Goal: Task Accomplishment & Management: Complete application form

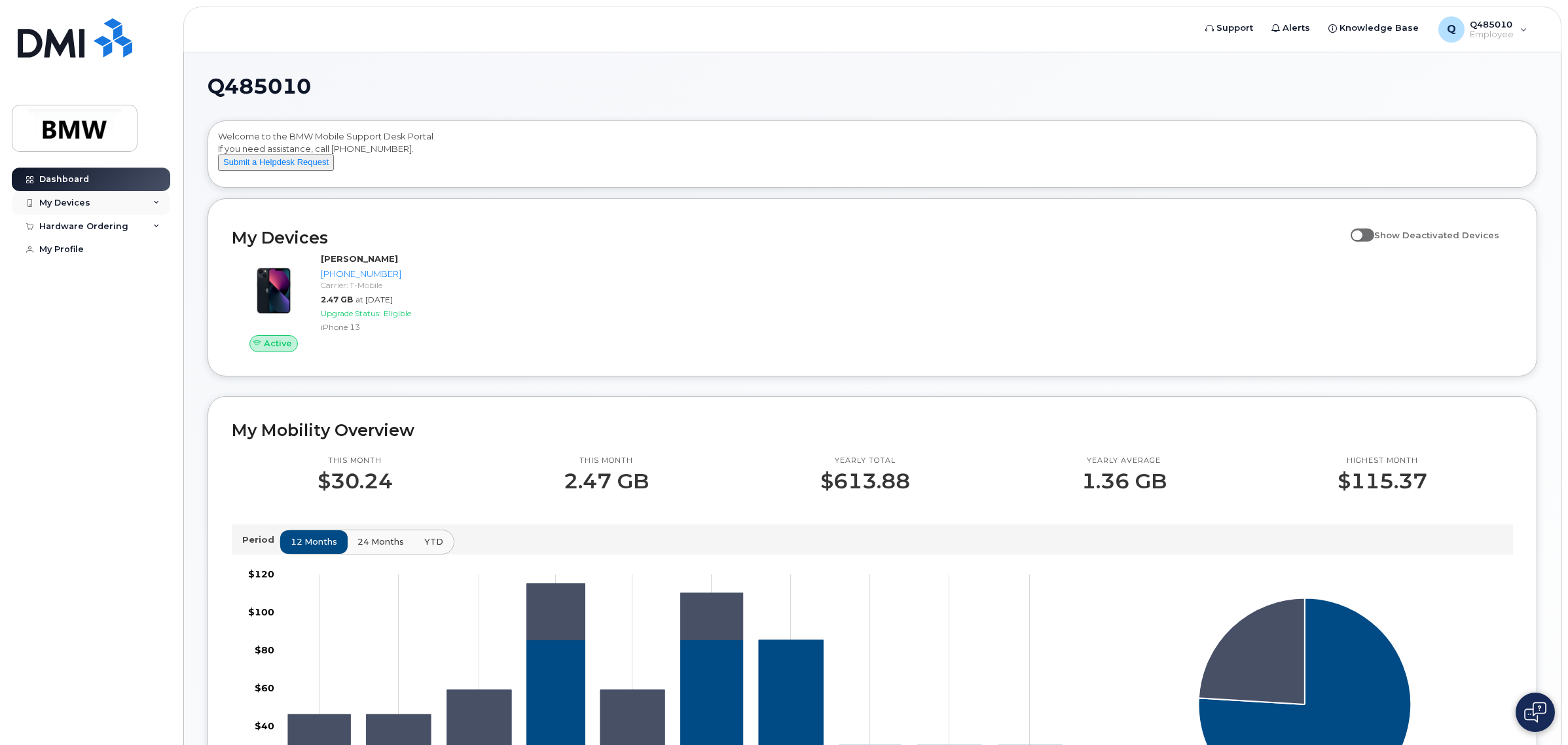
click at [154, 207] on div "My Devices" at bounding box center [91, 203] width 158 height 24
click at [99, 263] on div "([PERSON_NAME])" at bounding box center [120, 264] width 80 height 12
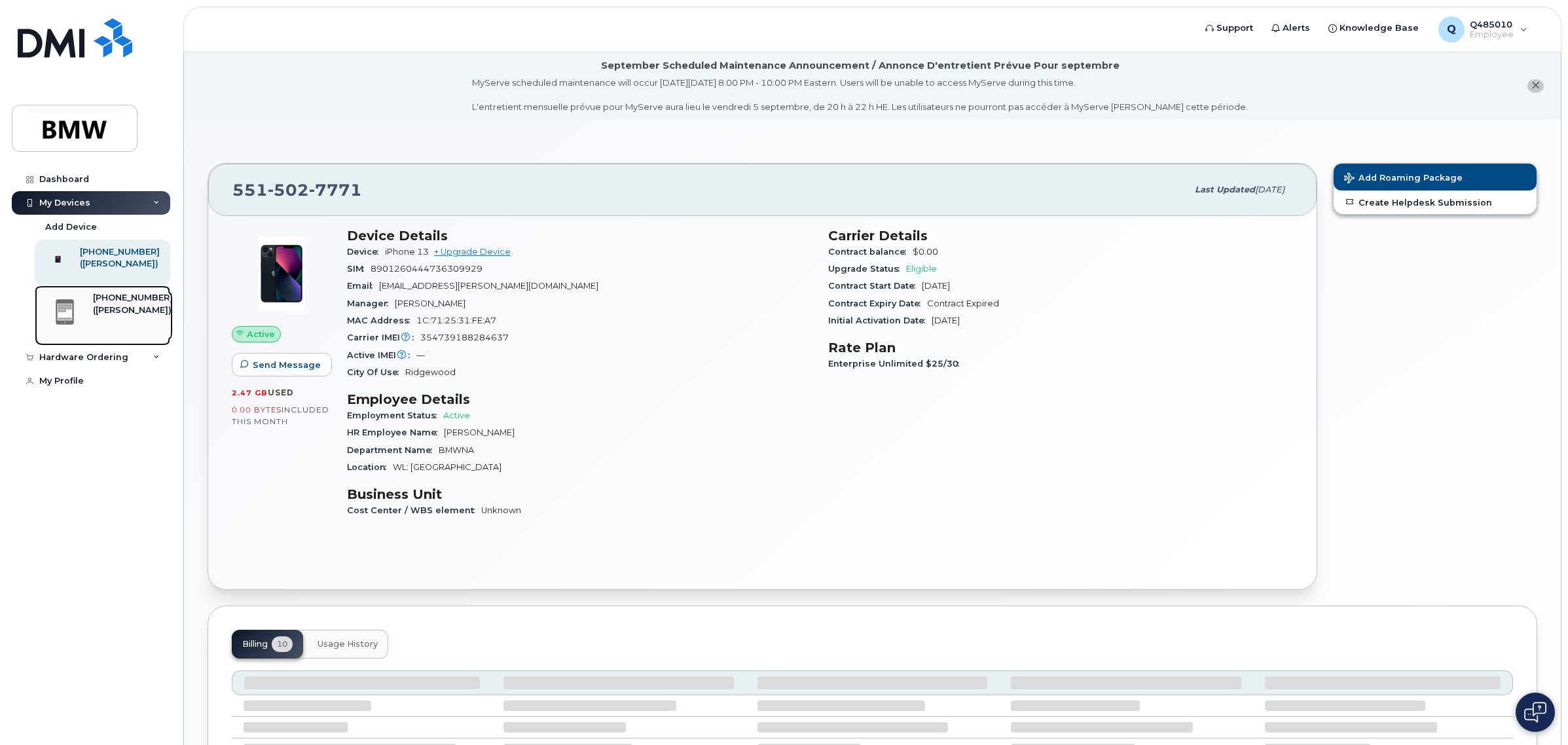
click at [93, 339] on div "201-349-4702 (Heather Boesch)" at bounding box center [133, 315] width 80 height 47
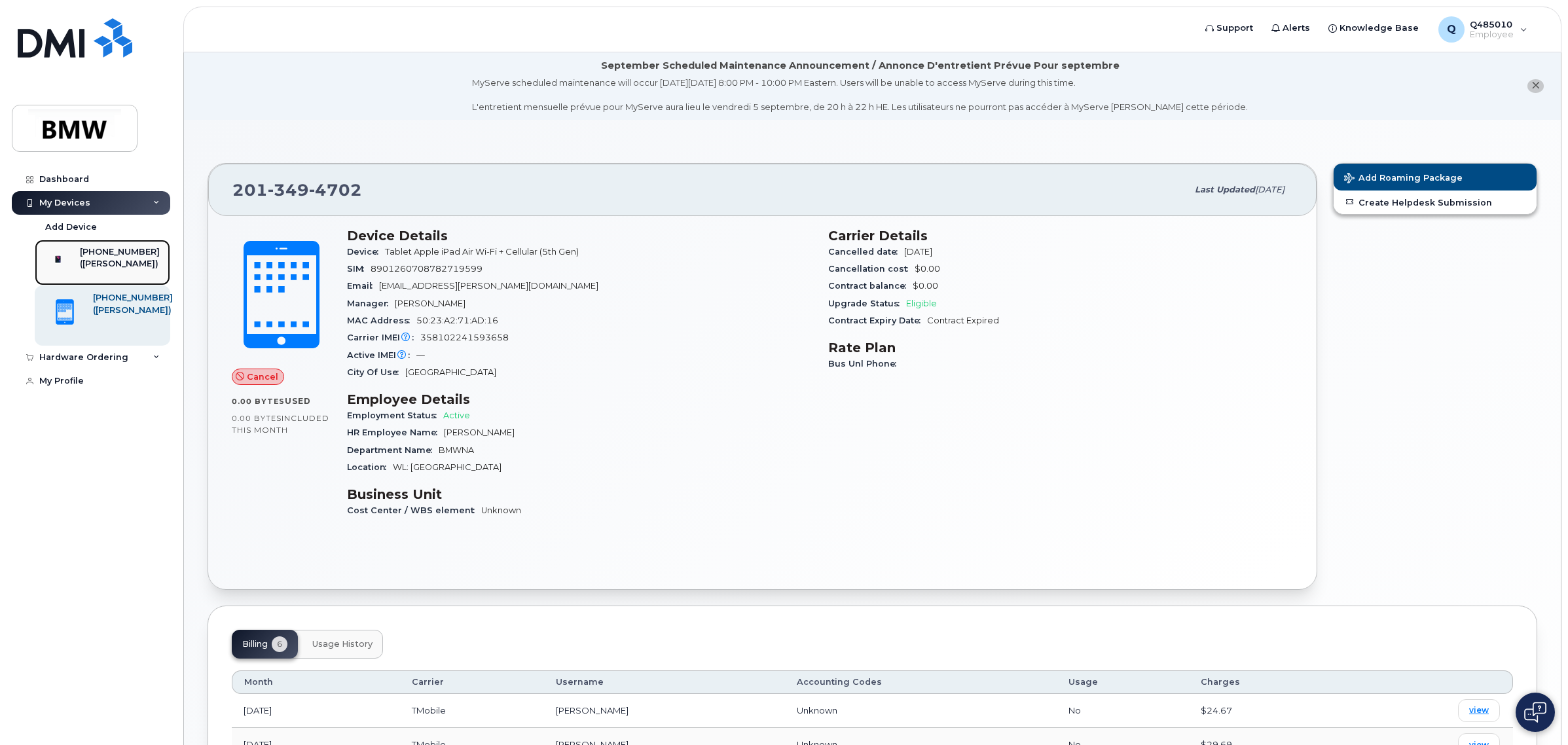
click at [116, 270] on div "([PERSON_NAME])" at bounding box center [120, 264] width 80 height 12
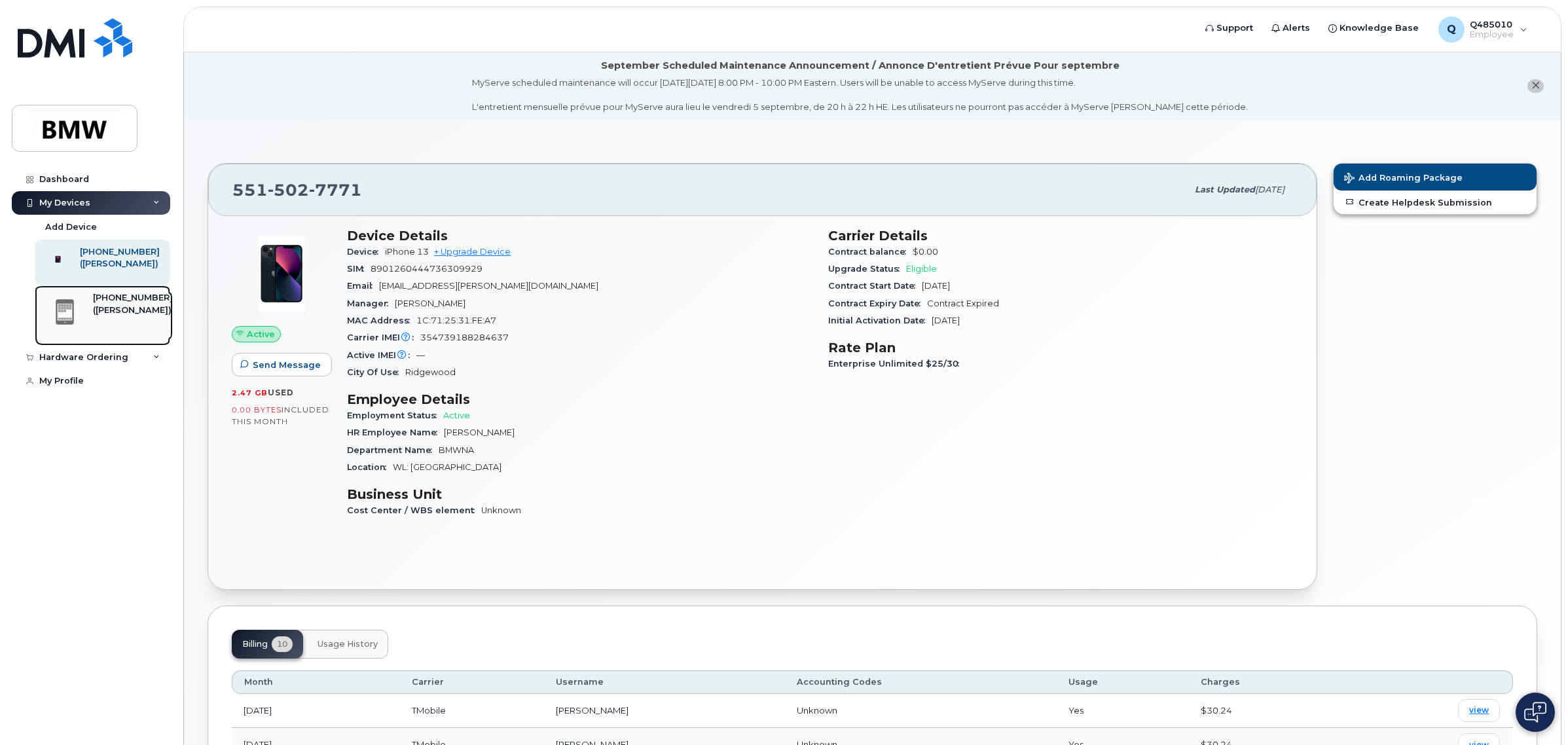
click at [117, 316] on div "([PERSON_NAME])" at bounding box center [133, 310] width 80 height 12
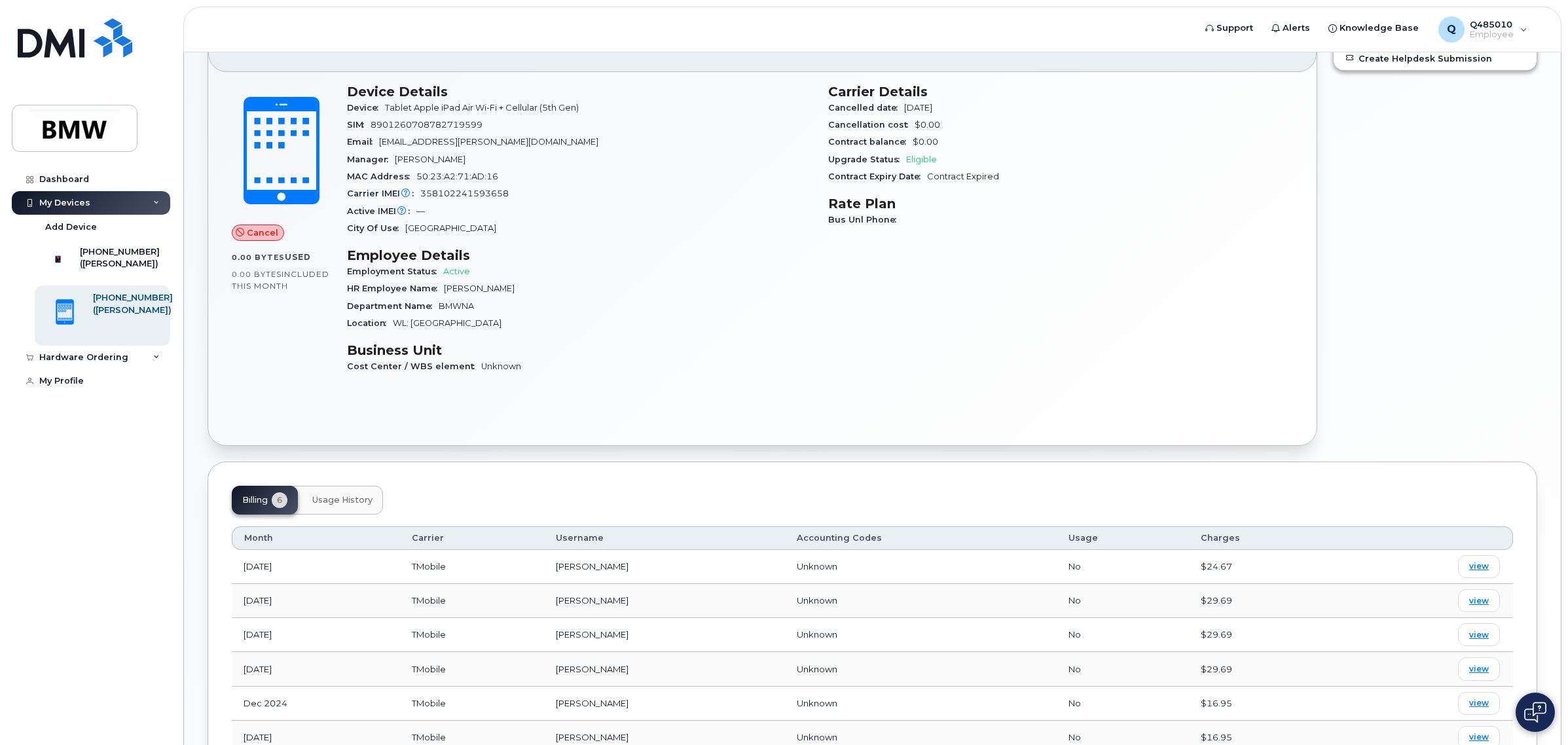
scroll to position [82, 0]
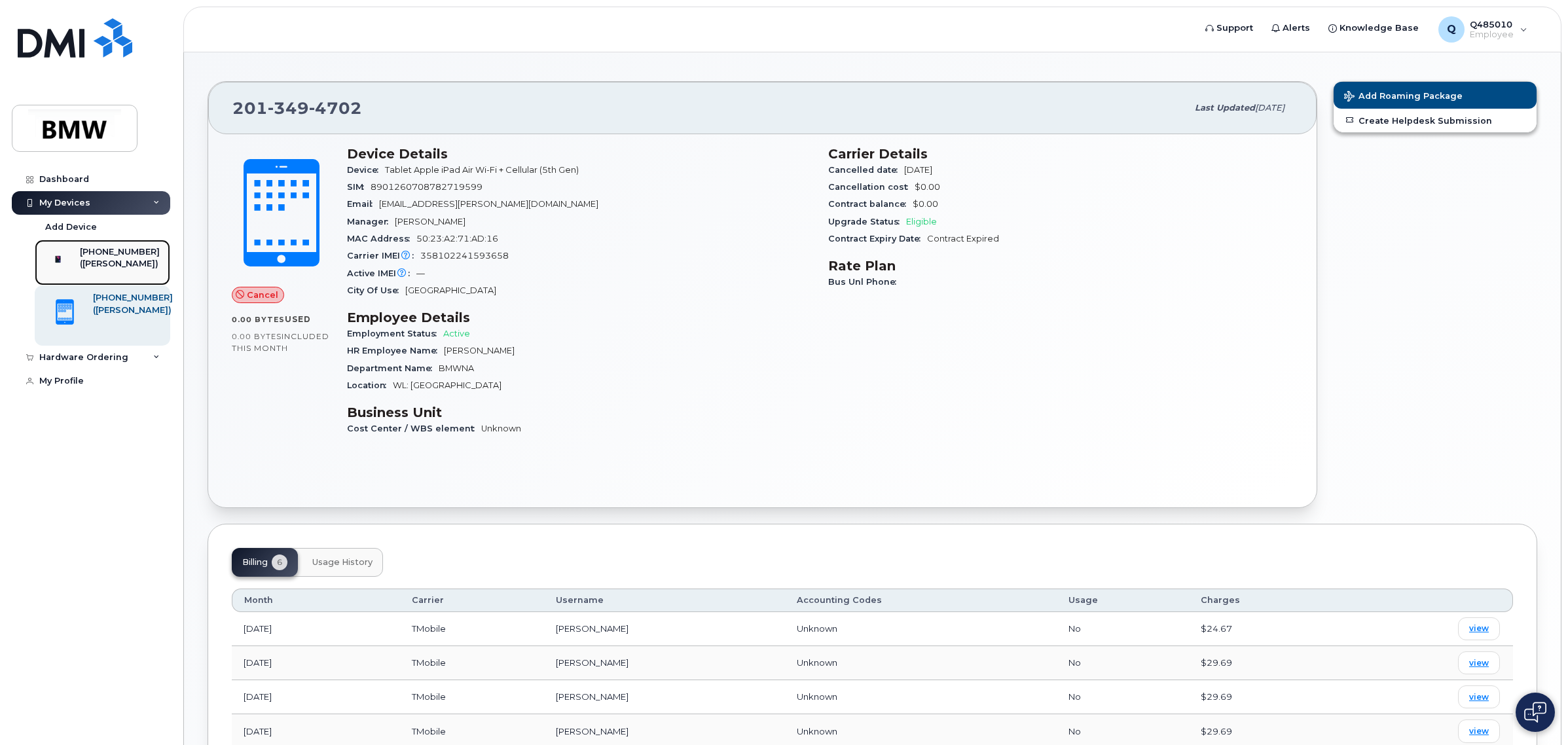
click at [128, 269] on div "([PERSON_NAME])" at bounding box center [120, 264] width 80 height 12
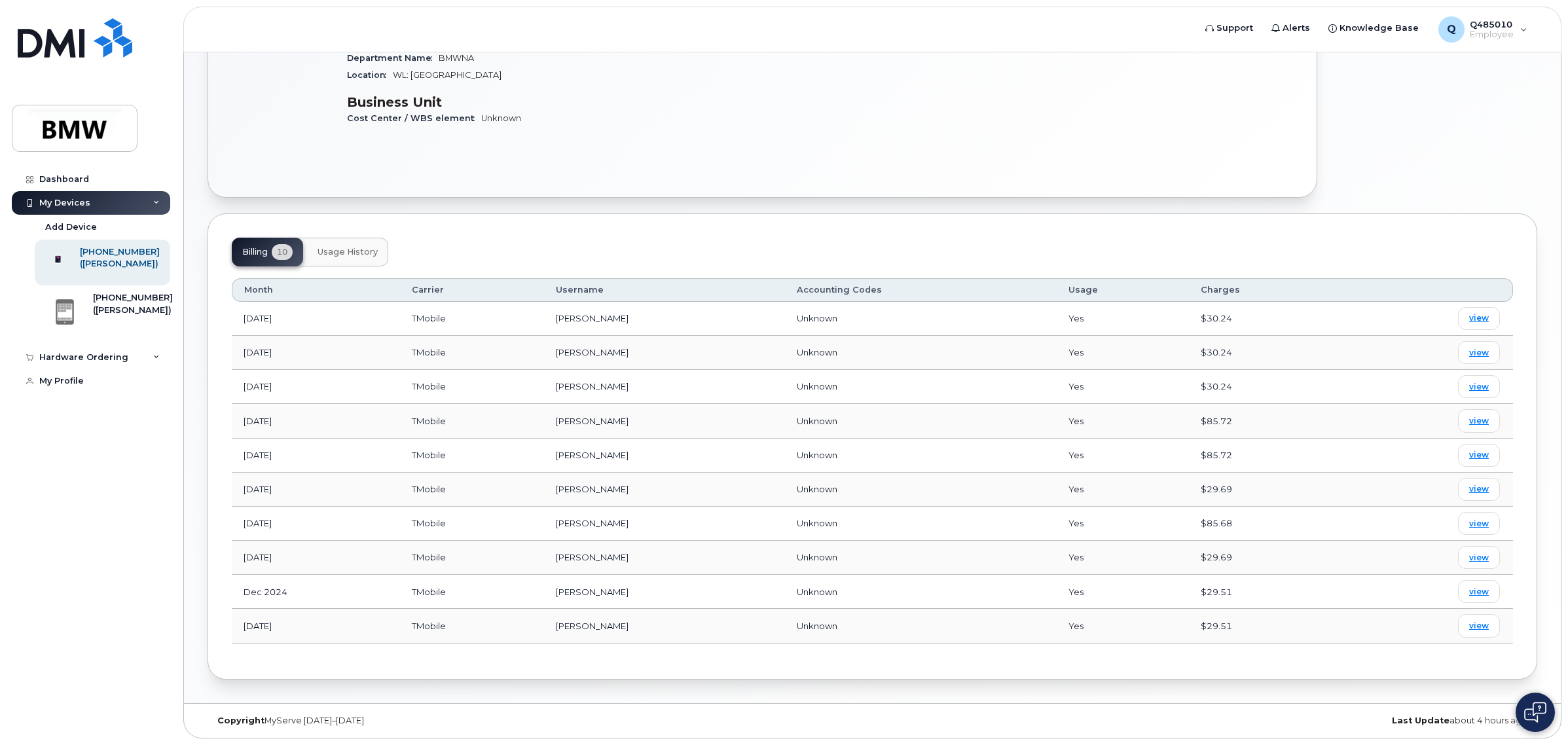
scroll to position [397, 0]
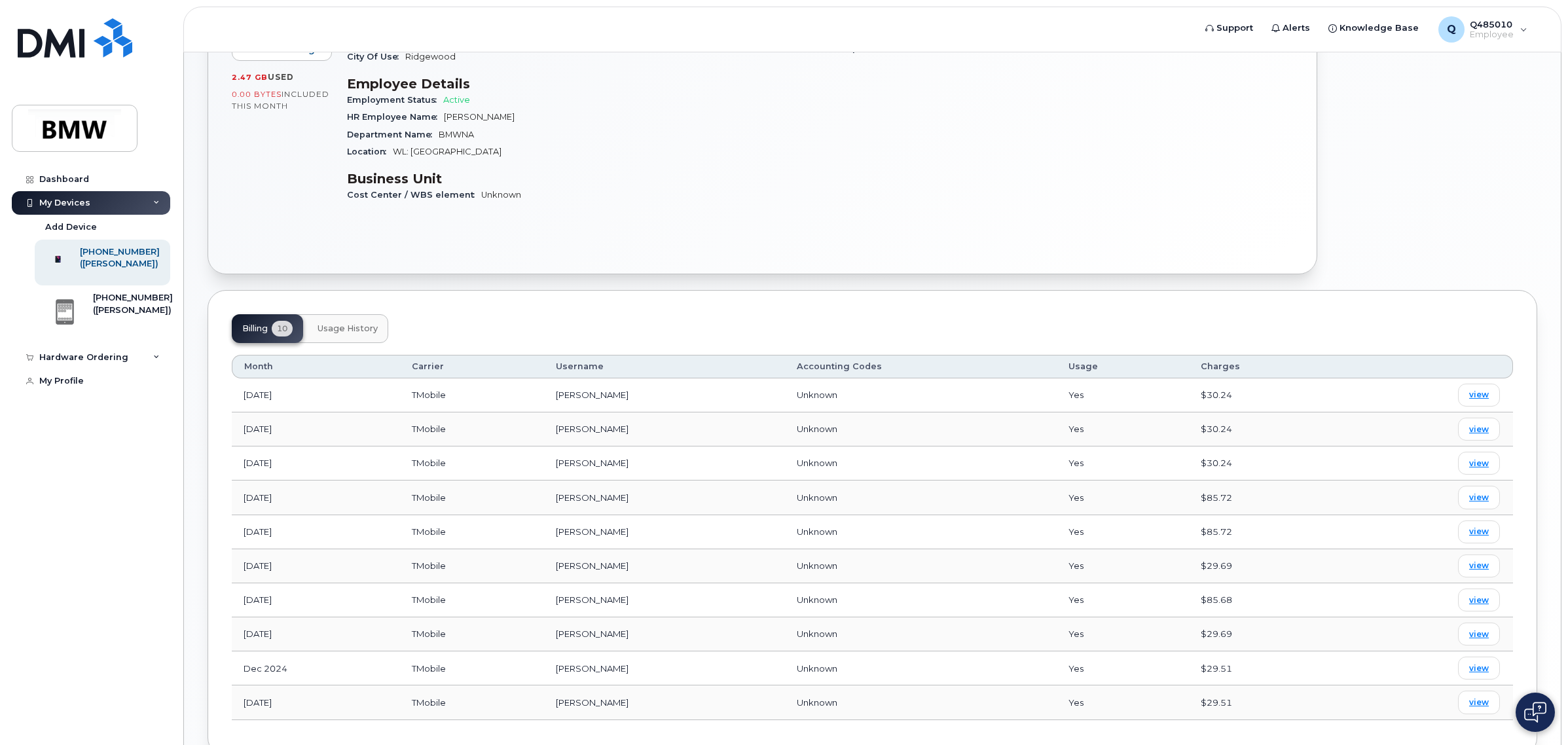
click at [365, 329] on span "Usage History" at bounding box center [347, 328] width 60 height 10
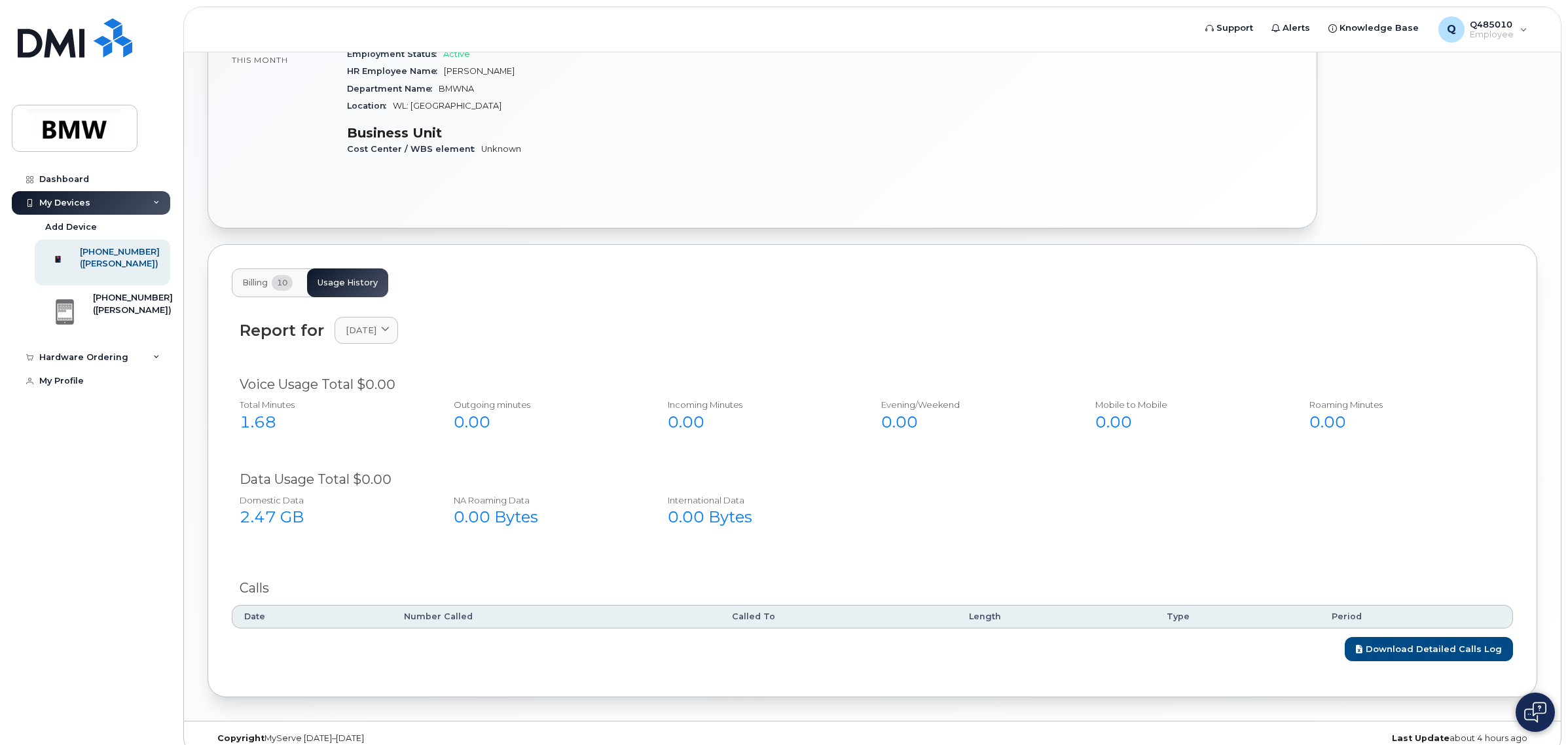
scroll to position [381, 0]
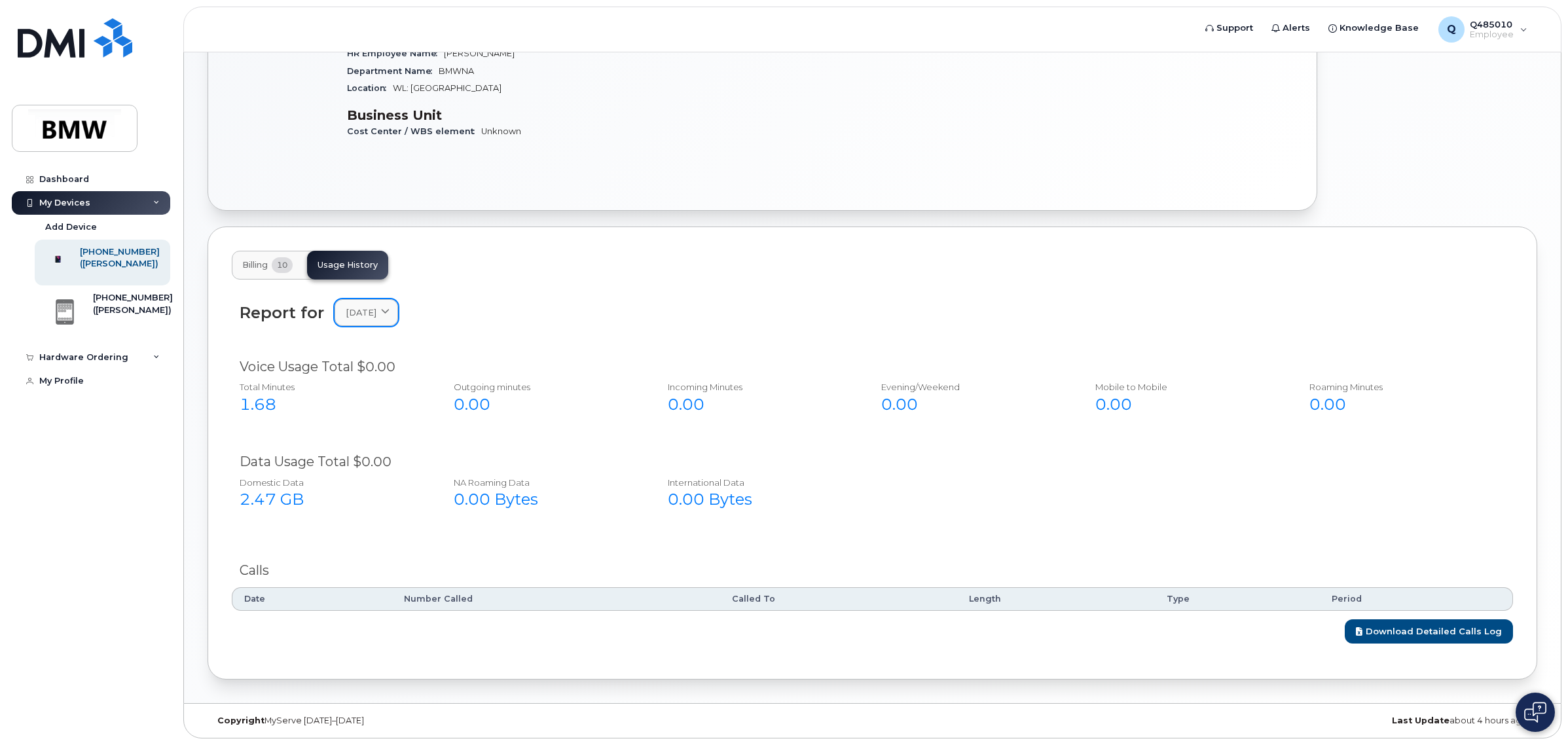
click at [387, 315] on div "[DATE]" at bounding box center [366, 312] width 41 height 12
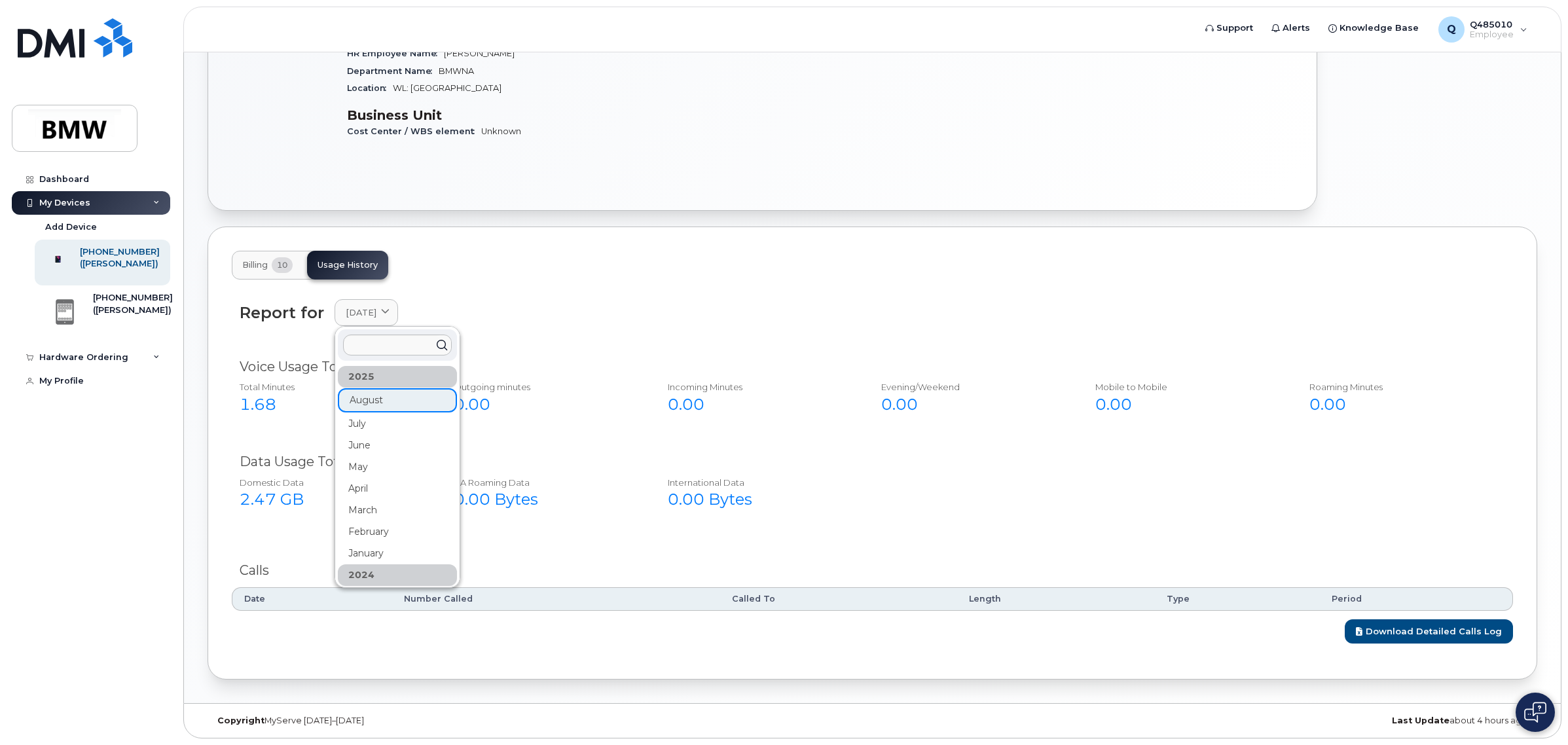
click at [370, 375] on div "2025" at bounding box center [397, 377] width 119 height 22
click at [364, 426] on div "July" at bounding box center [397, 424] width 119 height 22
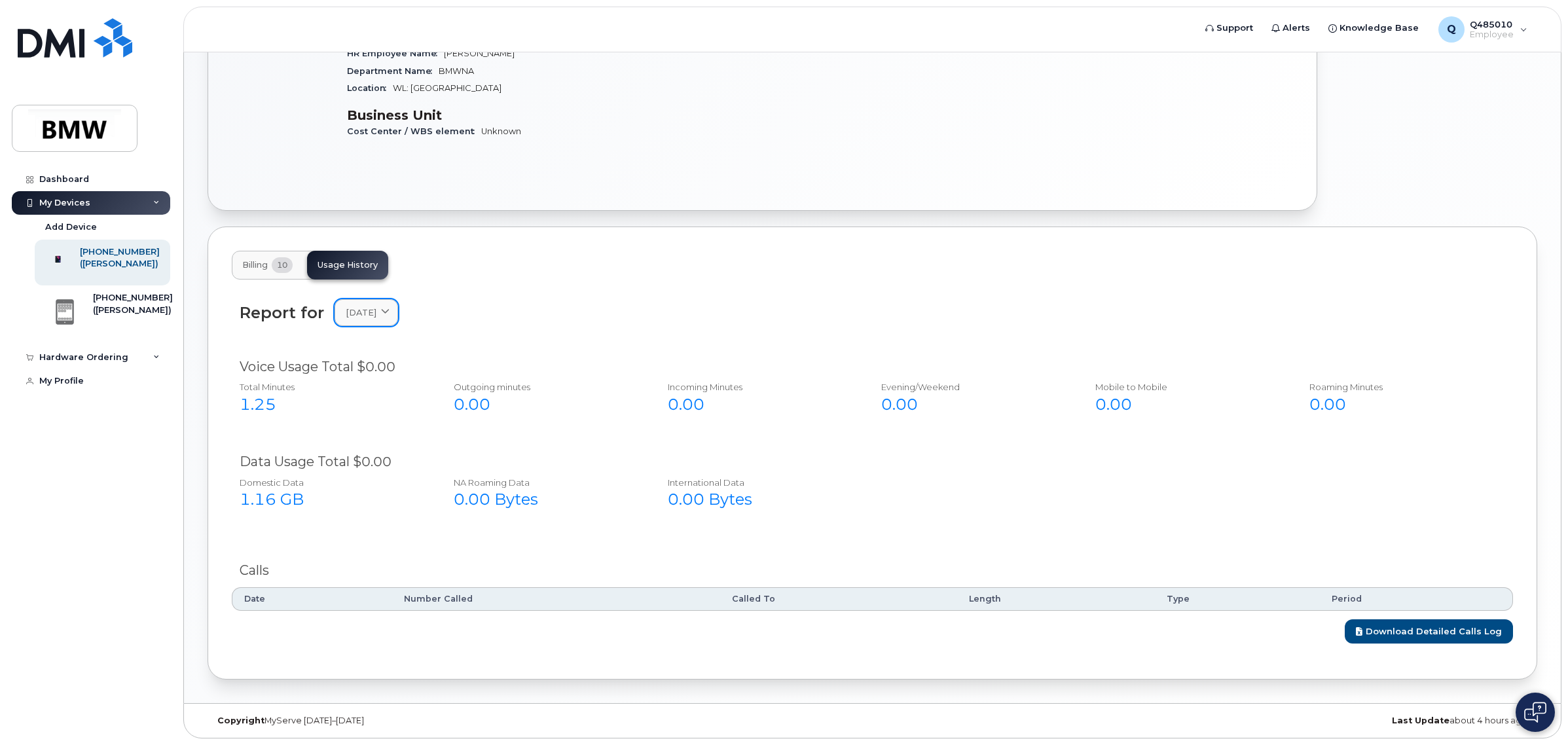
click at [370, 312] on span "[DATE]" at bounding box center [361, 312] width 31 height 12
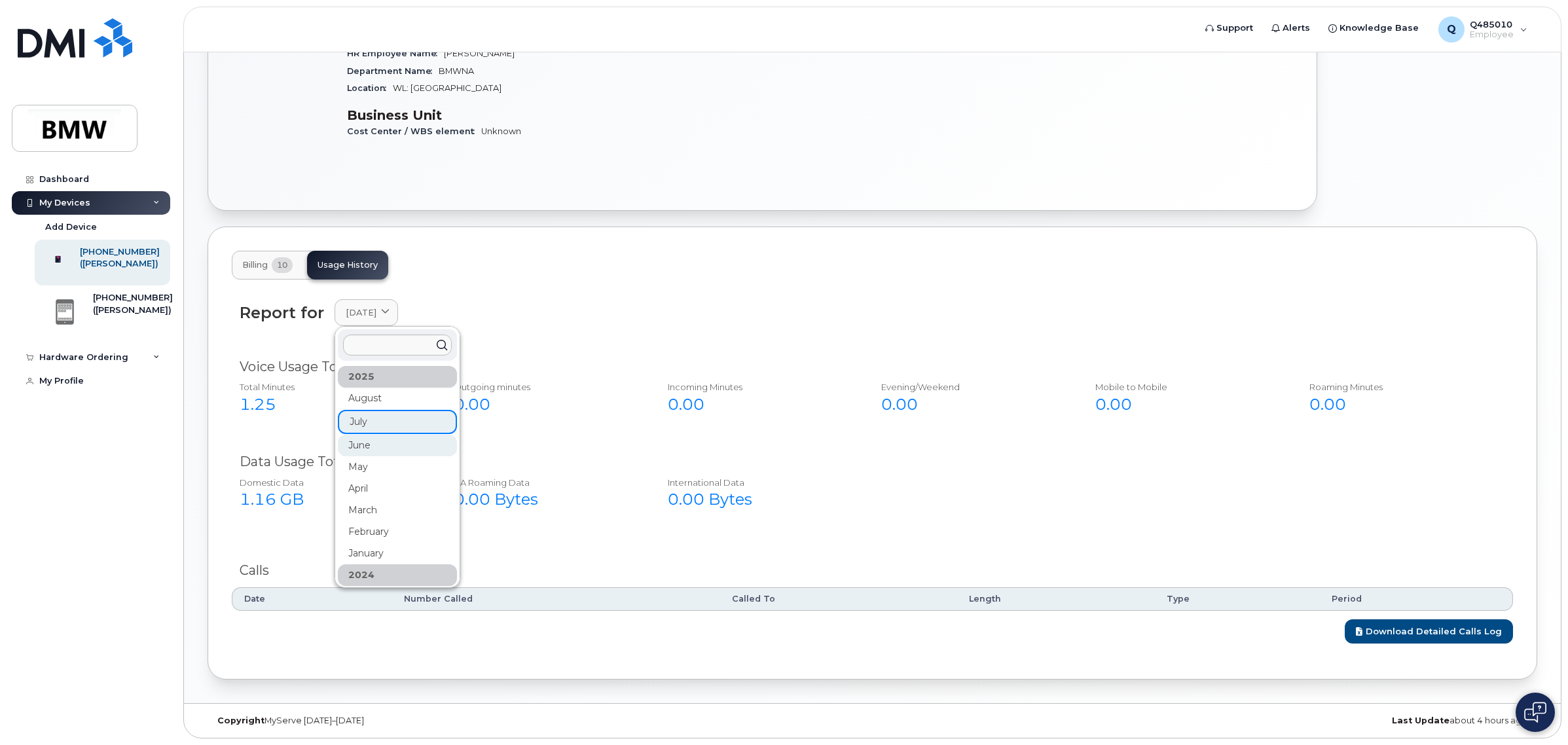
click at [372, 440] on div "June" at bounding box center [397, 446] width 119 height 22
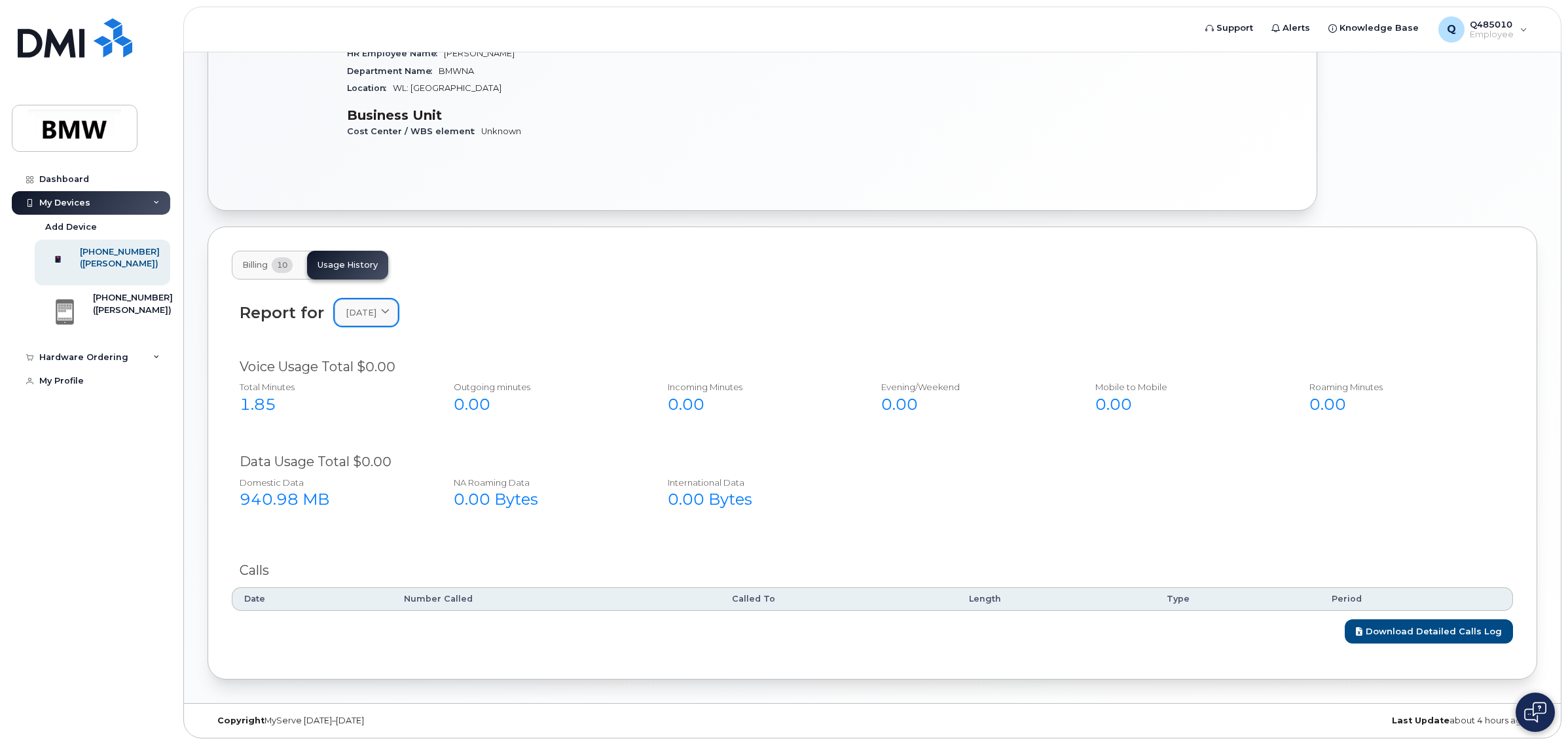
click at [375, 315] on span "[DATE]" at bounding box center [361, 312] width 31 height 12
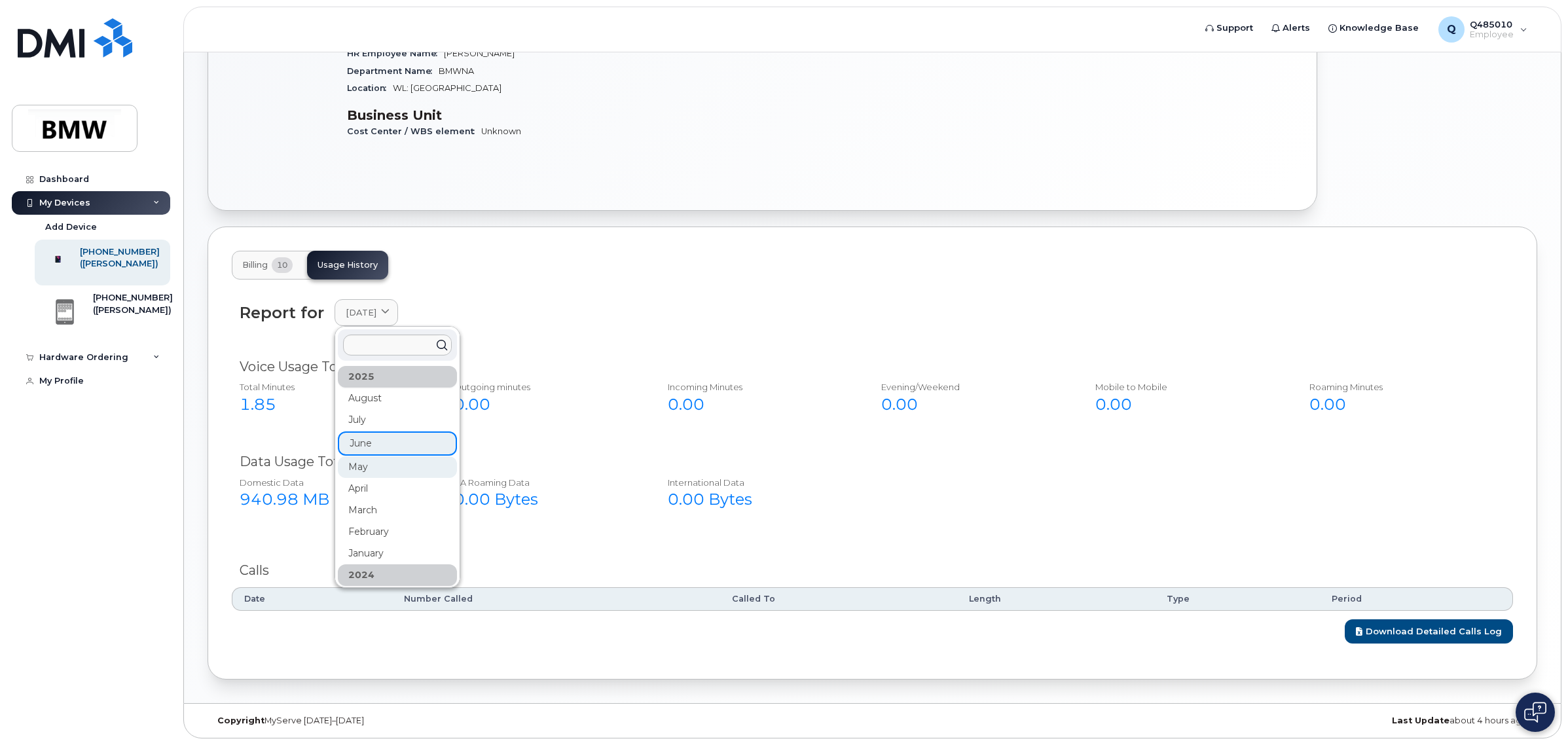
click at [361, 472] on div "May" at bounding box center [397, 467] width 119 height 22
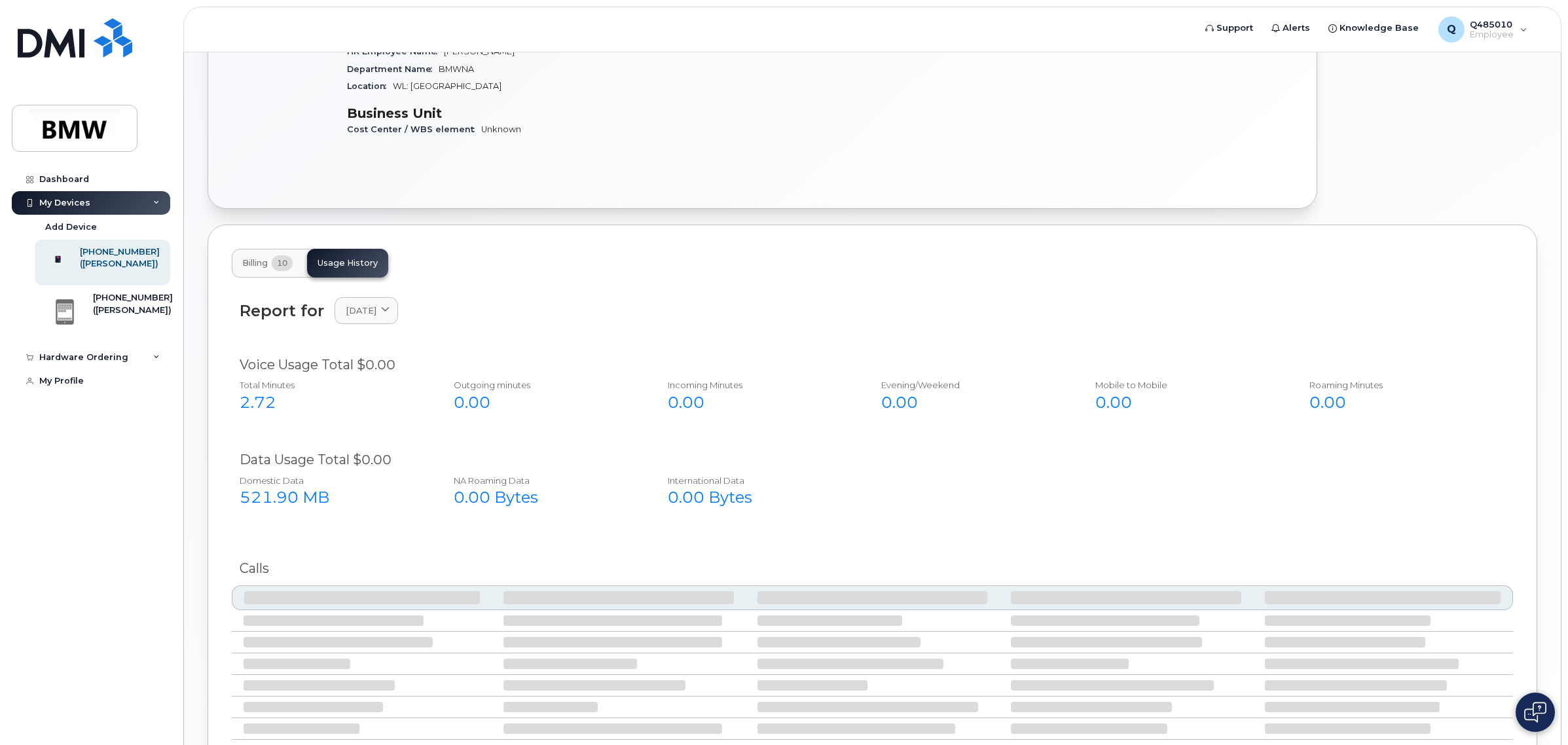
scroll to position [348, 0]
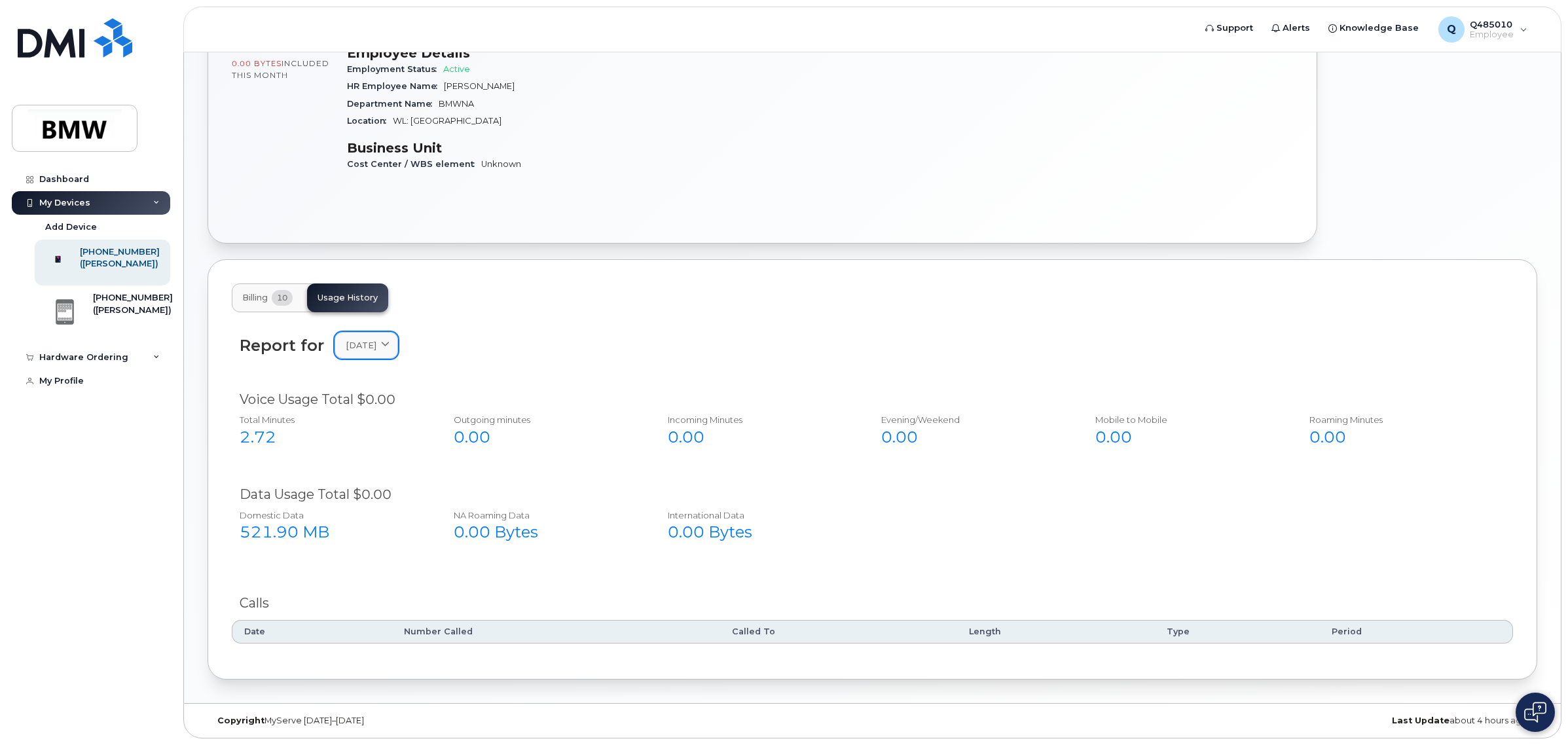
click at [365, 348] on div "Report for [DATE] [DATE] July June May April March February January [DATE] Nove…" at bounding box center [872, 484] width 1281 height 320
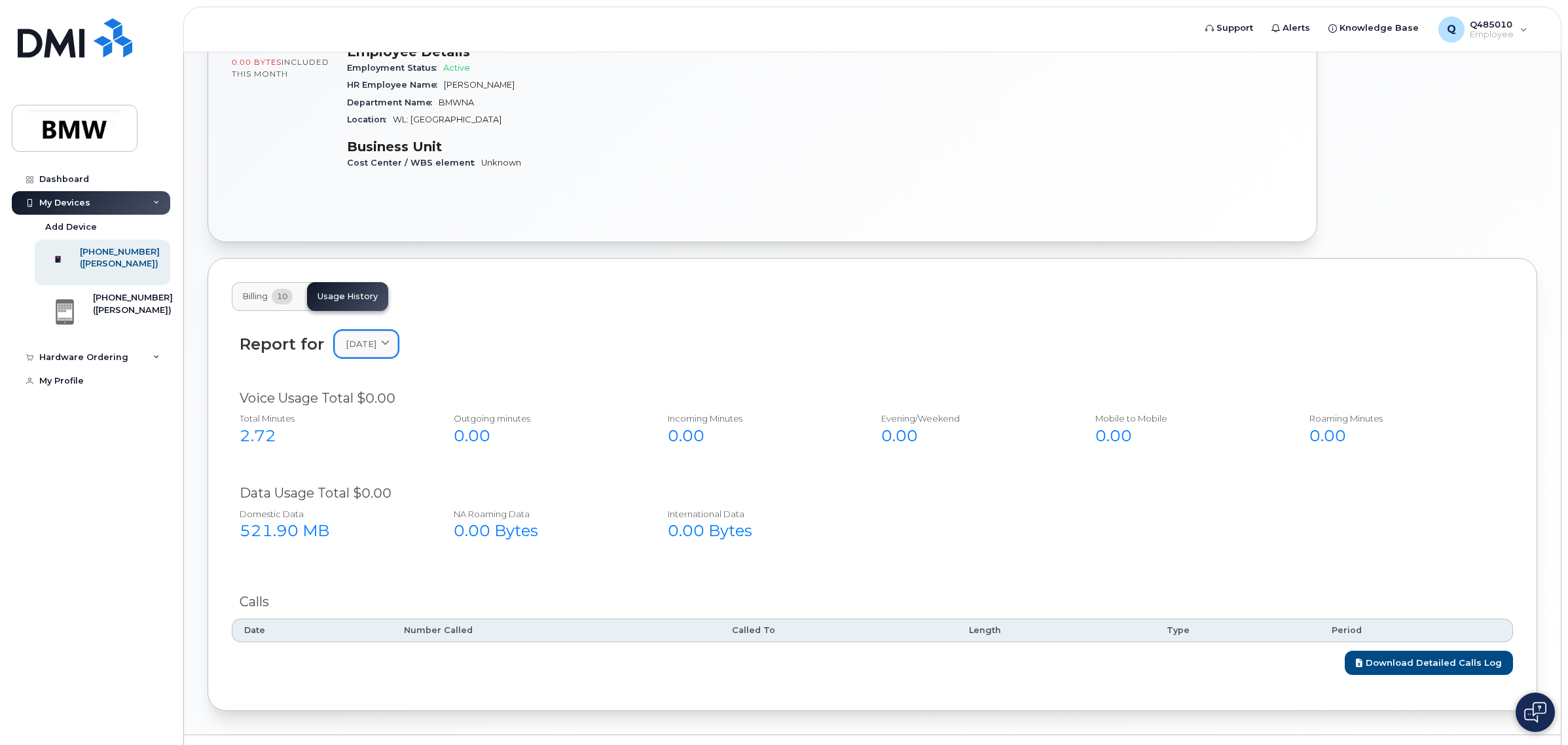
scroll to position [381, 0]
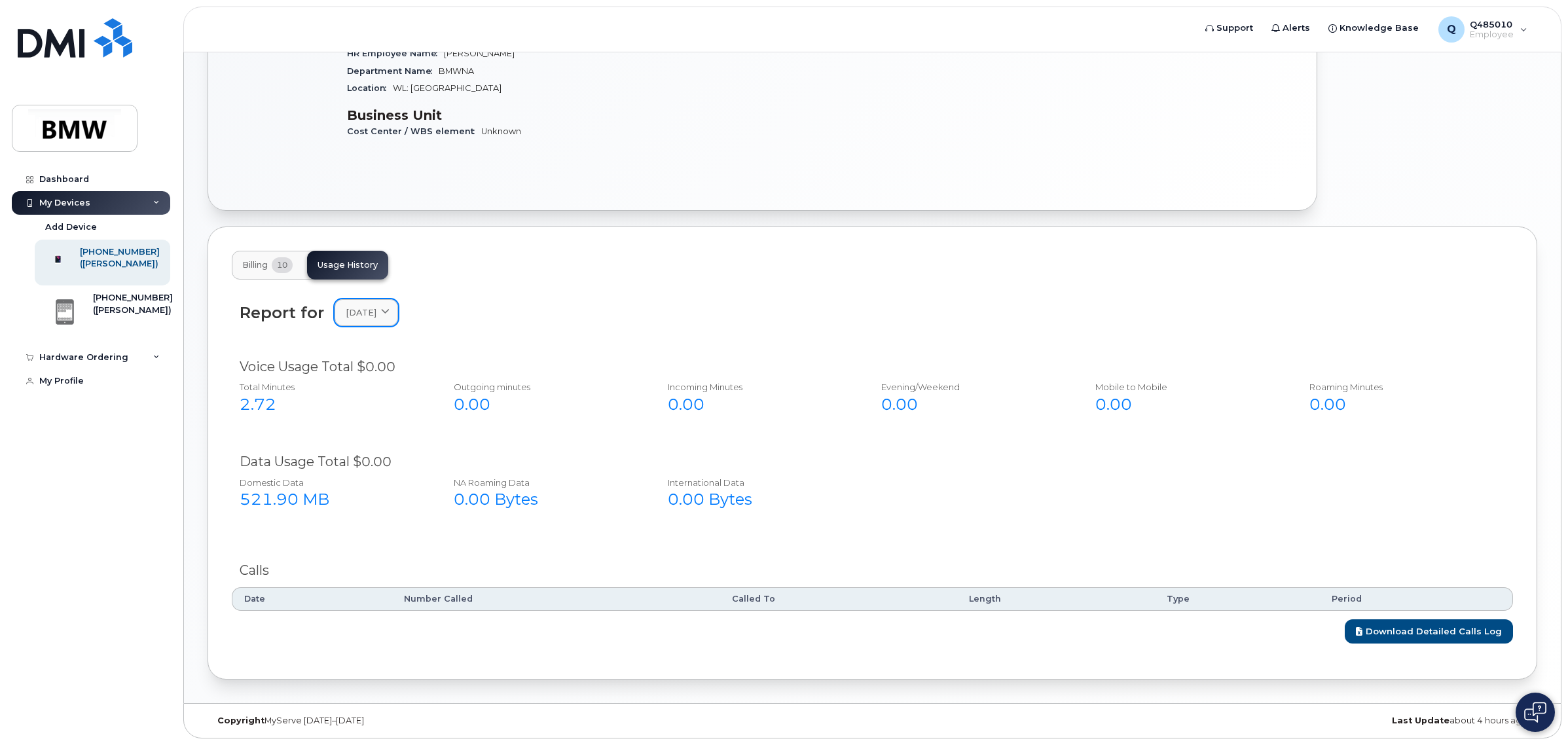
click at [370, 316] on span "[DATE]" at bounding box center [361, 312] width 31 height 12
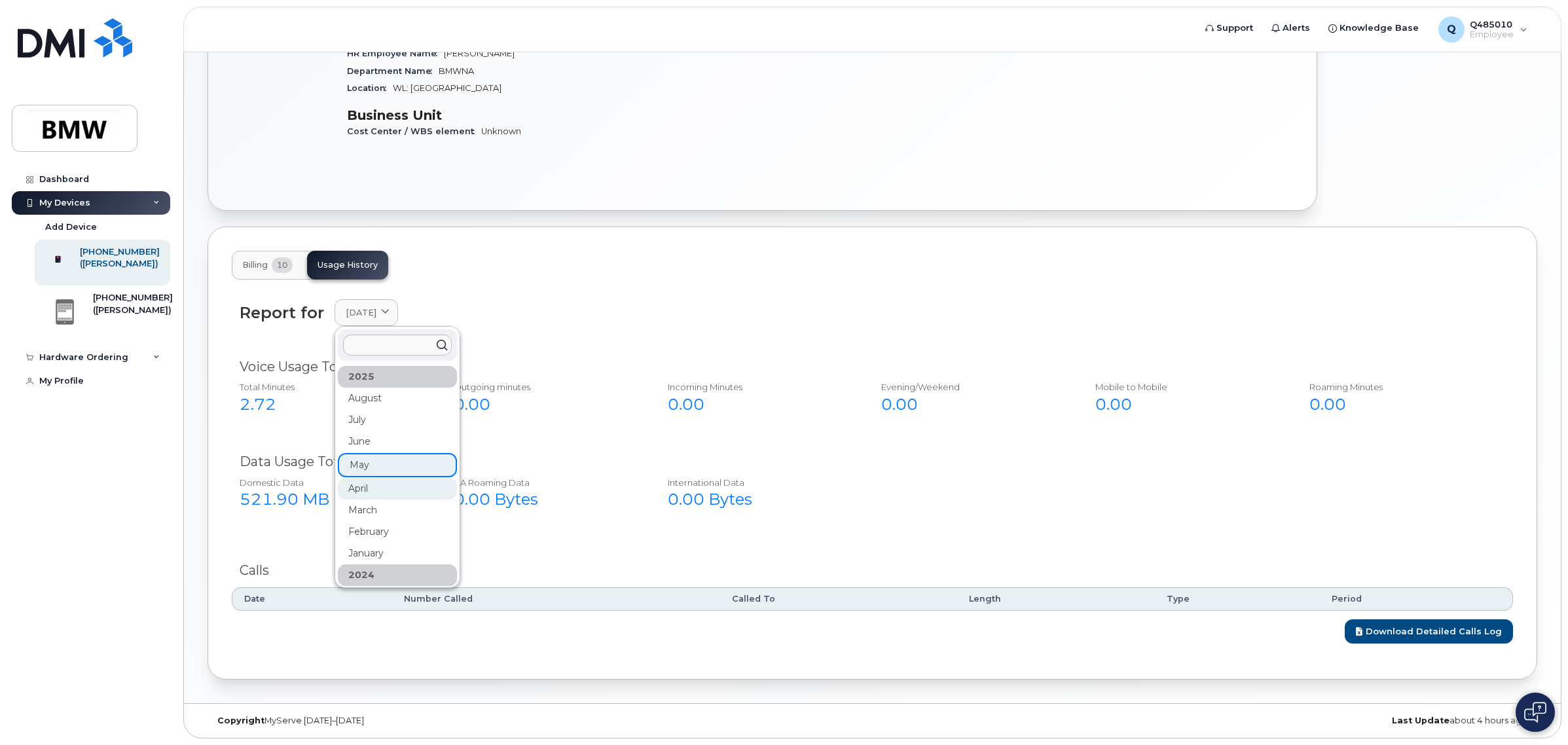
click at [373, 486] on div "April" at bounding box center [397, 489] width 119 height 22
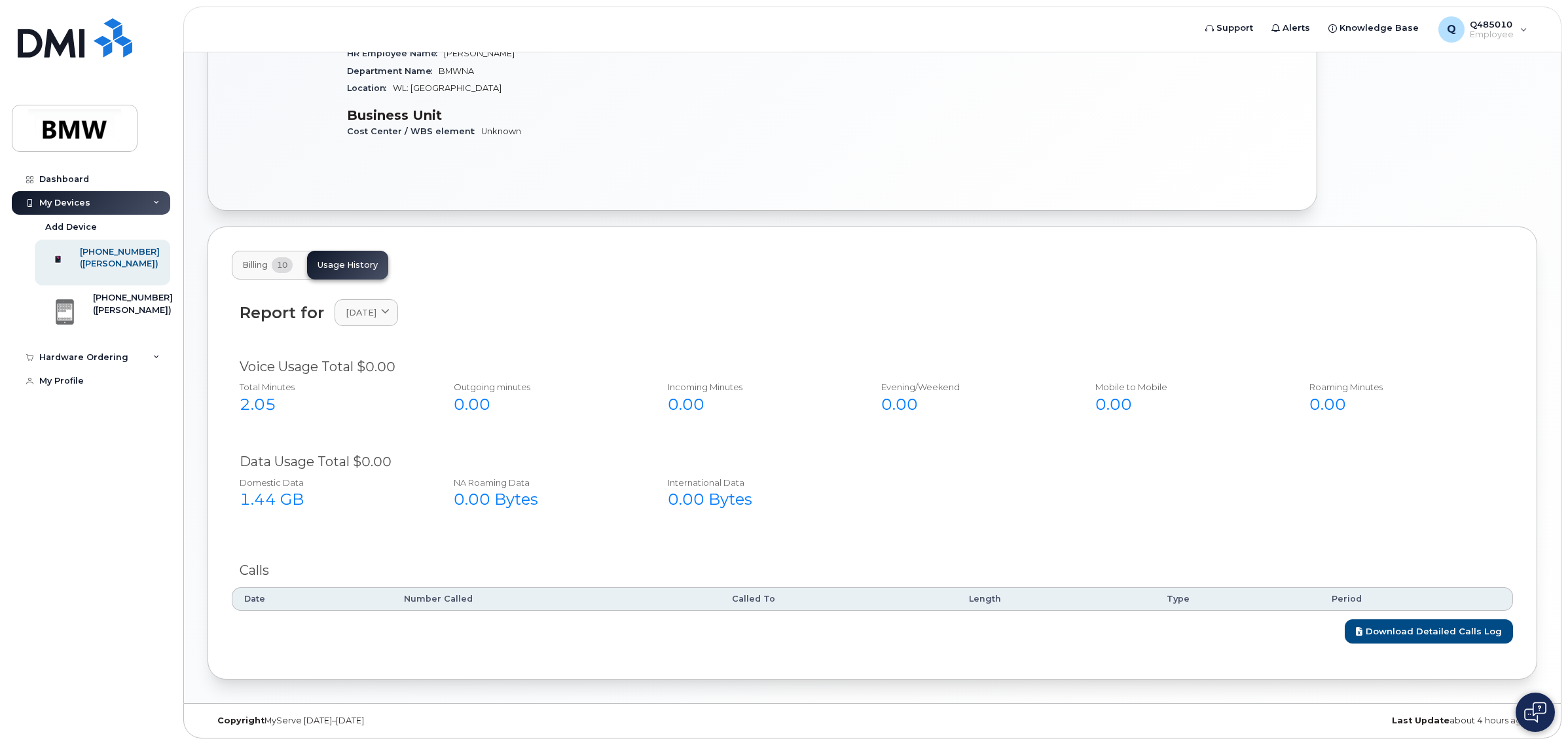
click at [274, 266] on span "10" at bounding box center [282, 265] width 21 height 16
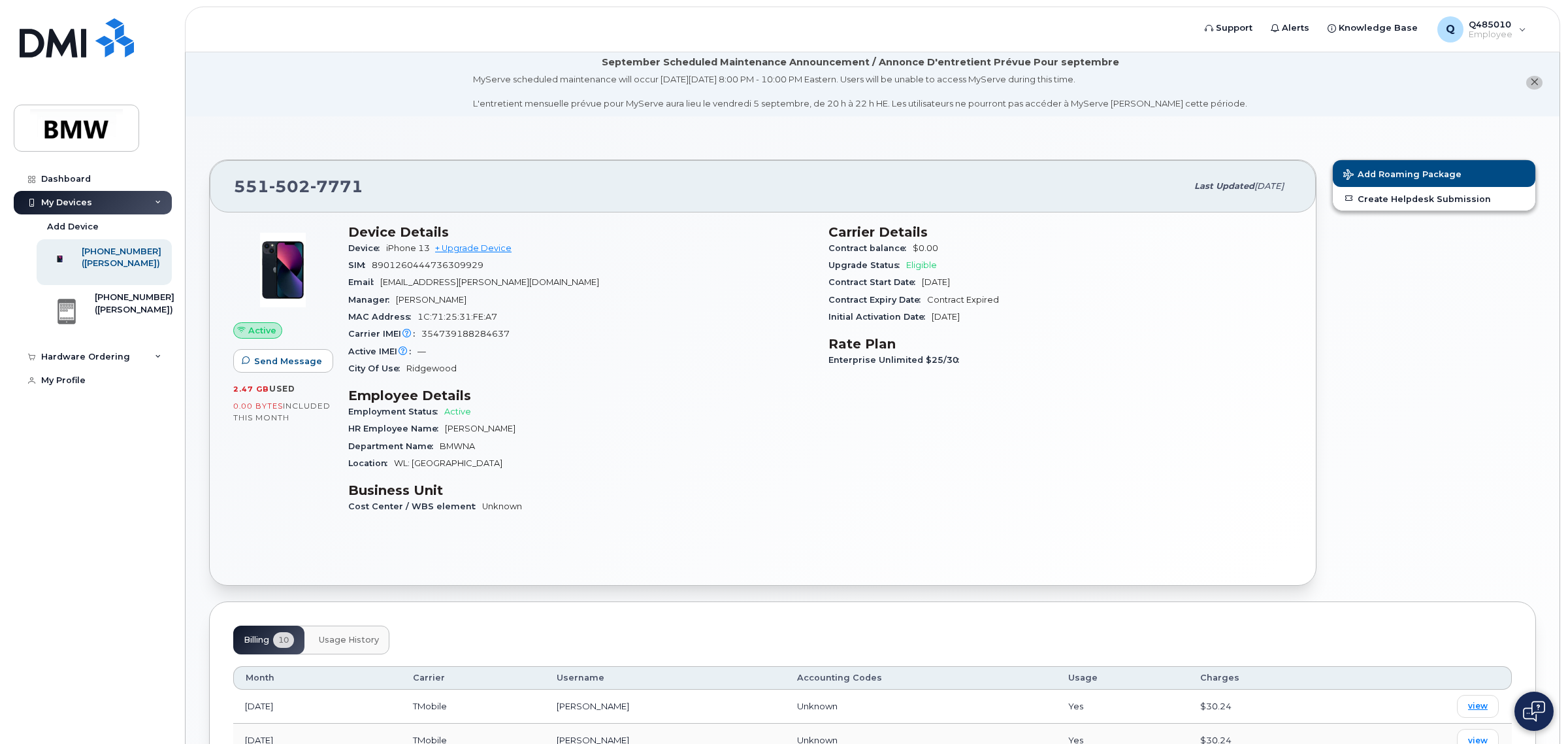
scroll to position [0, 0]
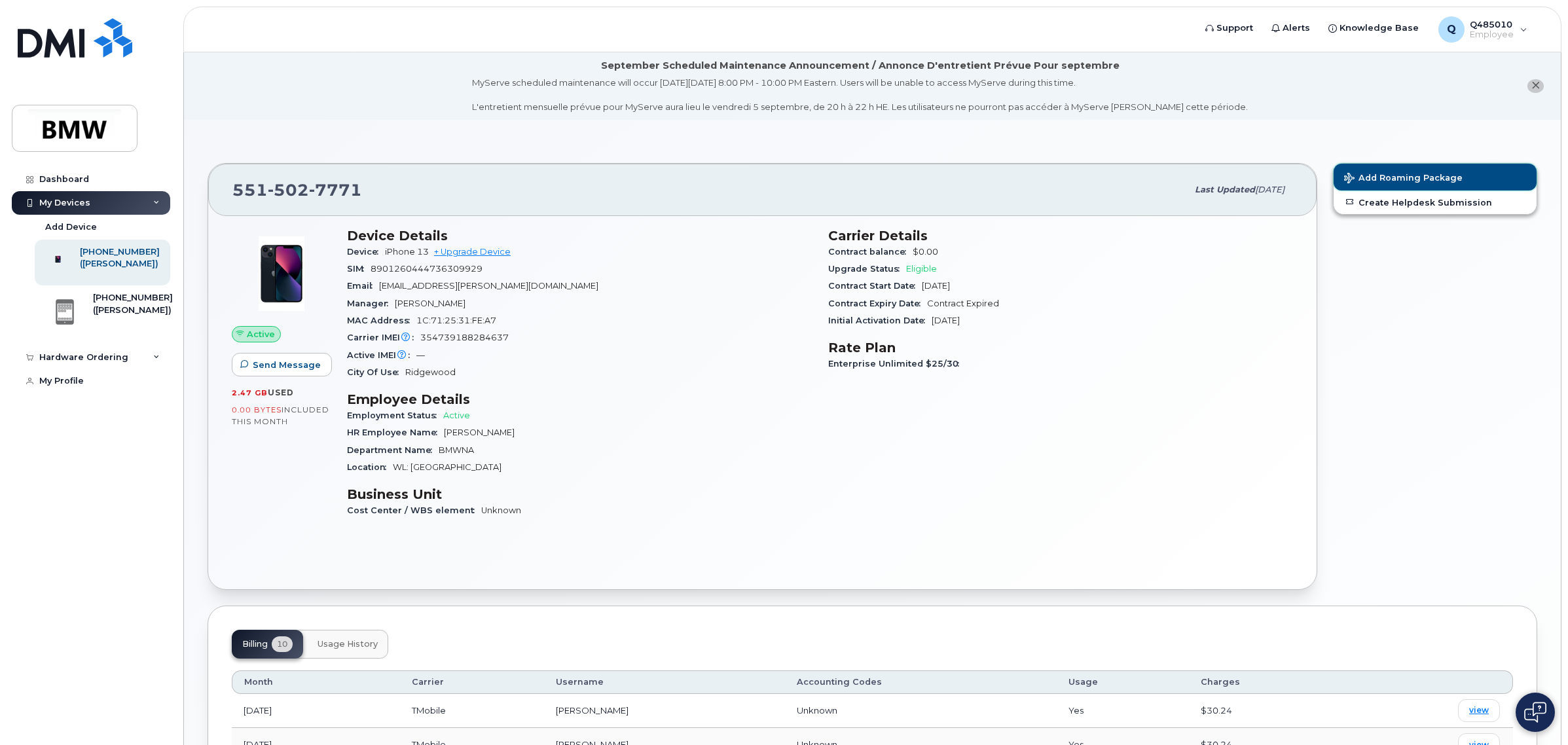
click at [1366, 180] on span "Add Roaming Package" at bounding box center [1403, 179] width 118 height 12
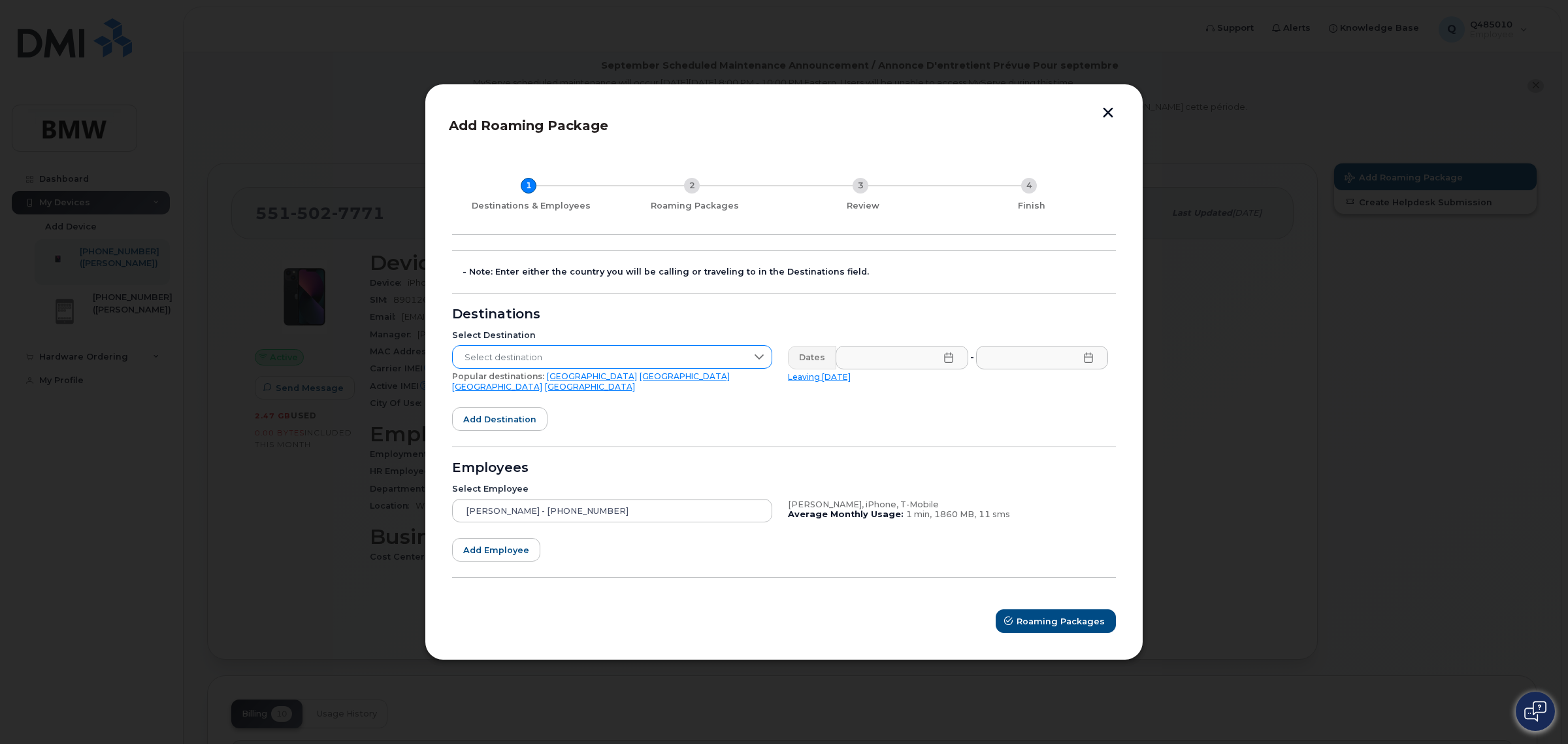
click at [547, 363] on span "Select destination" at bounding box center [600, 358] width 294 height 24
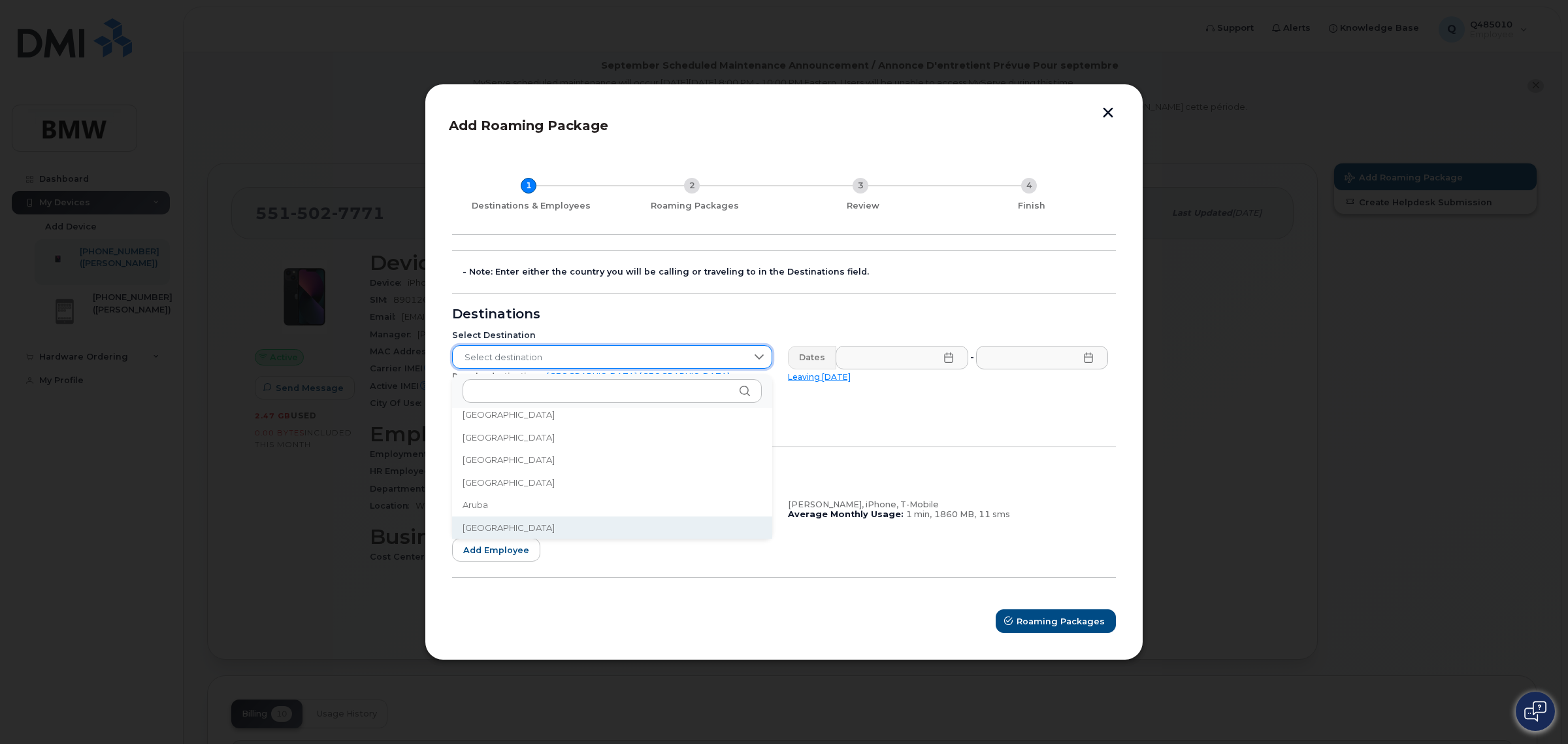
scroll to position [168, 0]
click at [517, 520] on li "[GEOGRAPHIC_DATA]" at bounding box center [612, 527] width 320 height 23
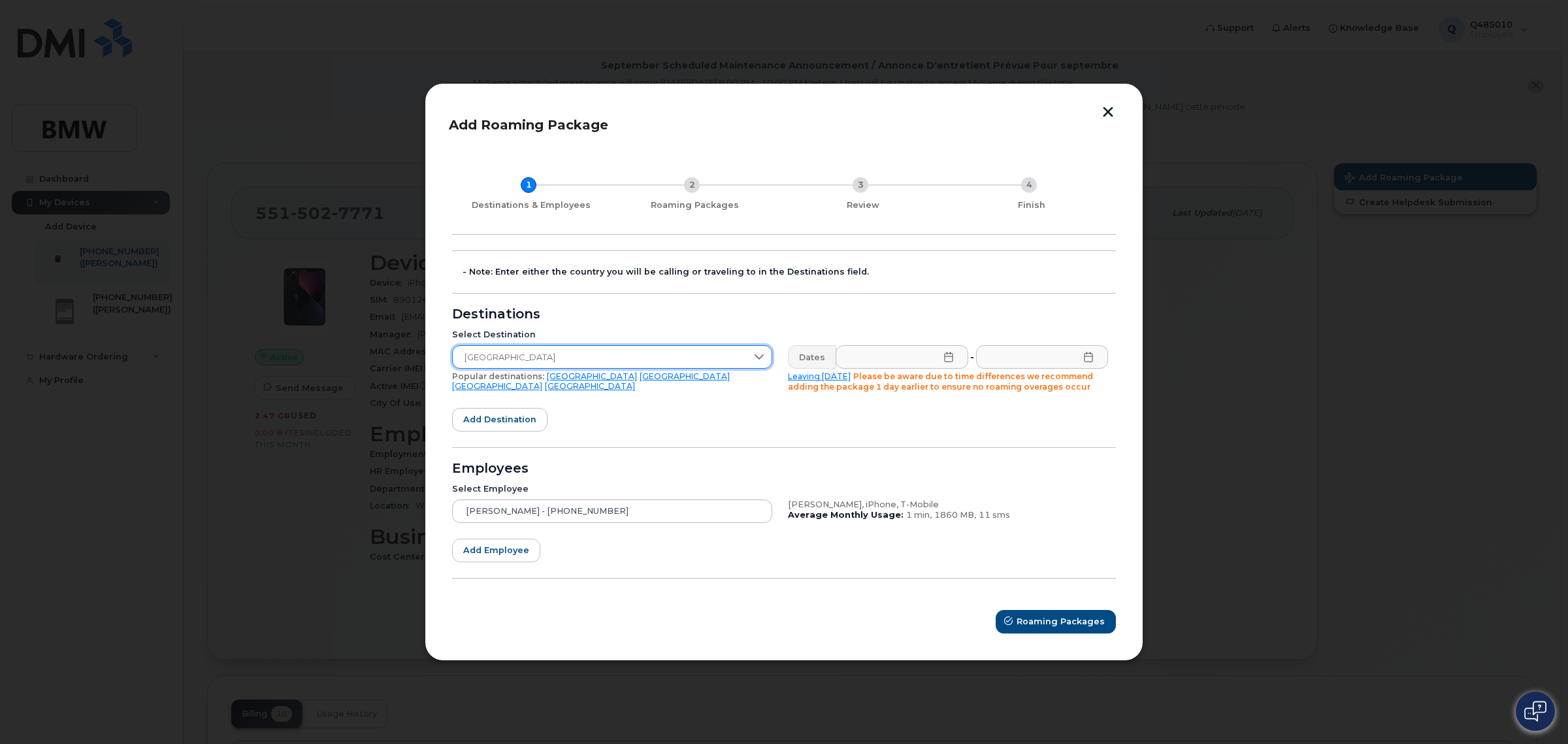
click at [596, 355] on span "[GEOGRAPHIC_DATA]" at bounding box center [600, 358] width 294 height 24
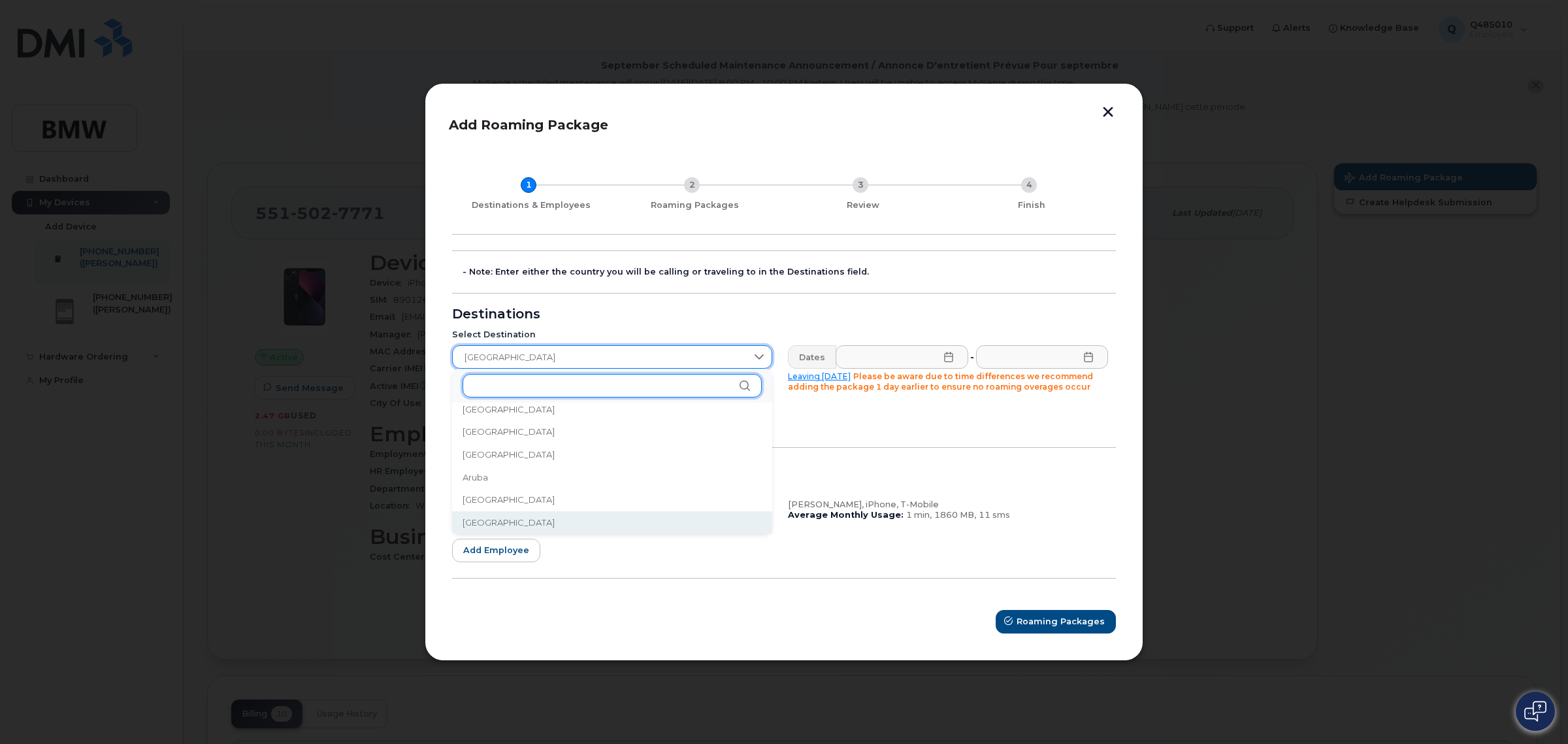
click at [598, 381] on input "text" at bounding box center [612, 385] width 299 height 24
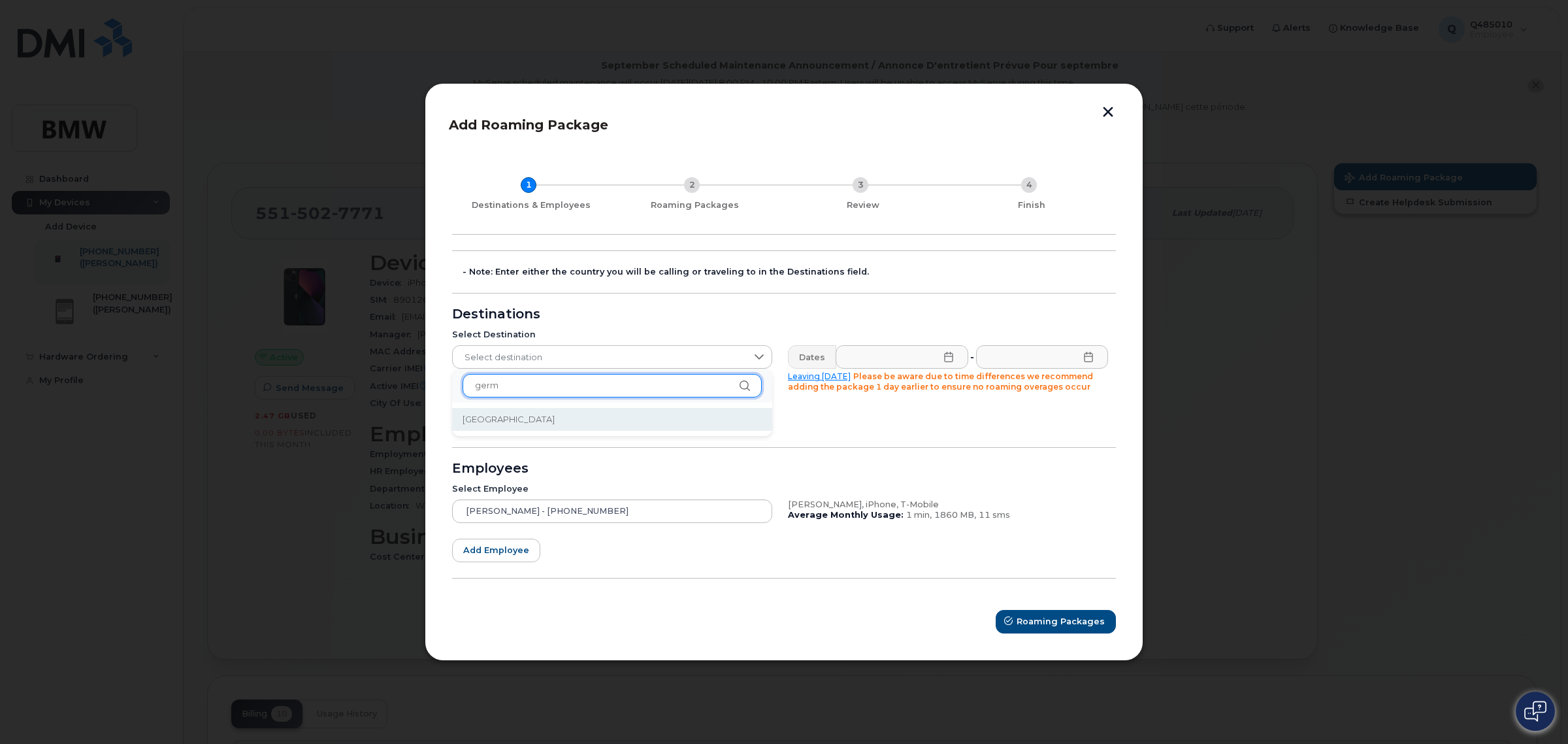
type input "germ"
click at [568, 422] on li "[GEOGRAPHIC_DATA]" at bounding box center [612, 418] width 320 height 23
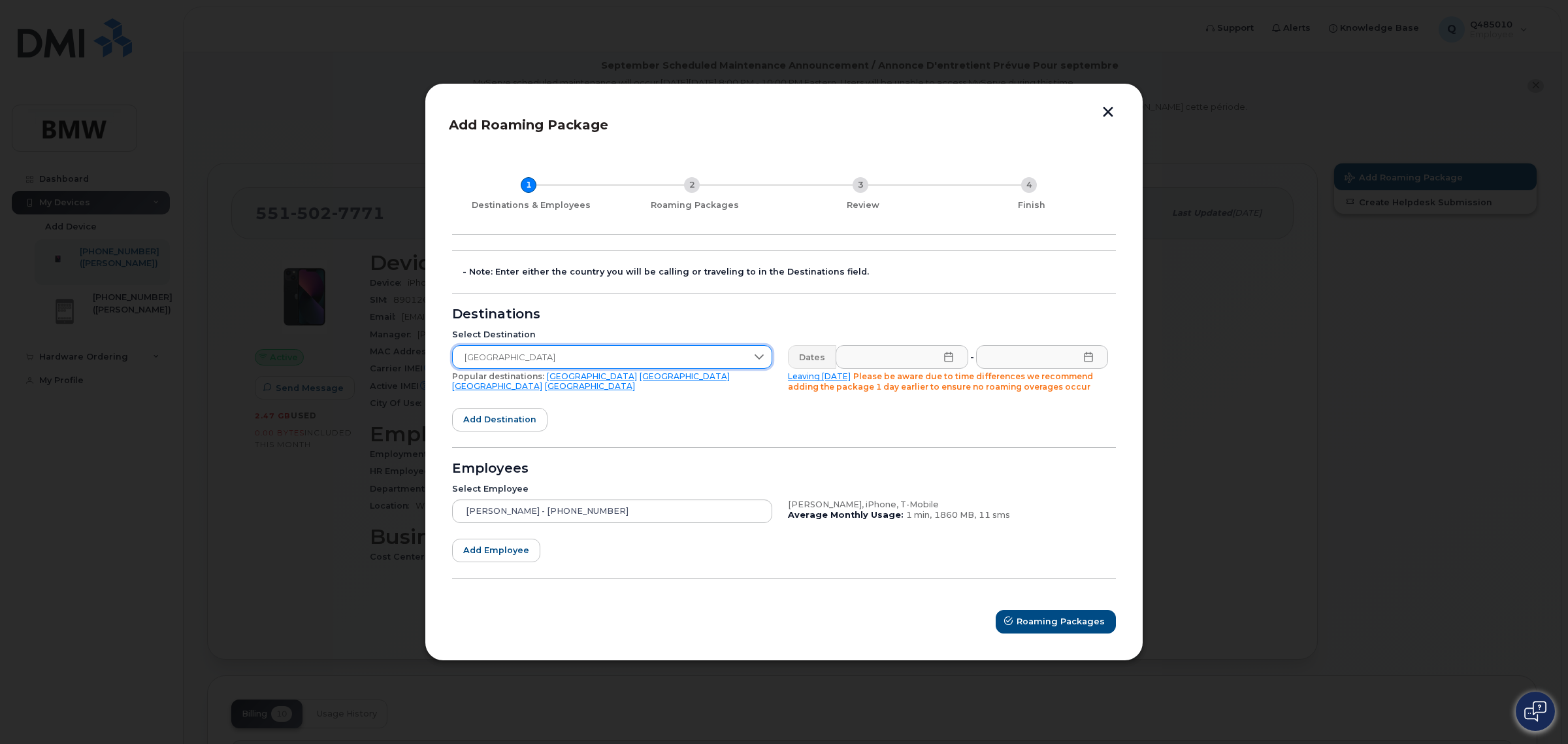
click at [710, 350] on span "[GEOGRAPHIC_DATA]" at bounding box center [600, 358] width 294 height 24
click at [675, 383] on input "germ" at bounding box center [612, 385] width 299 height 24
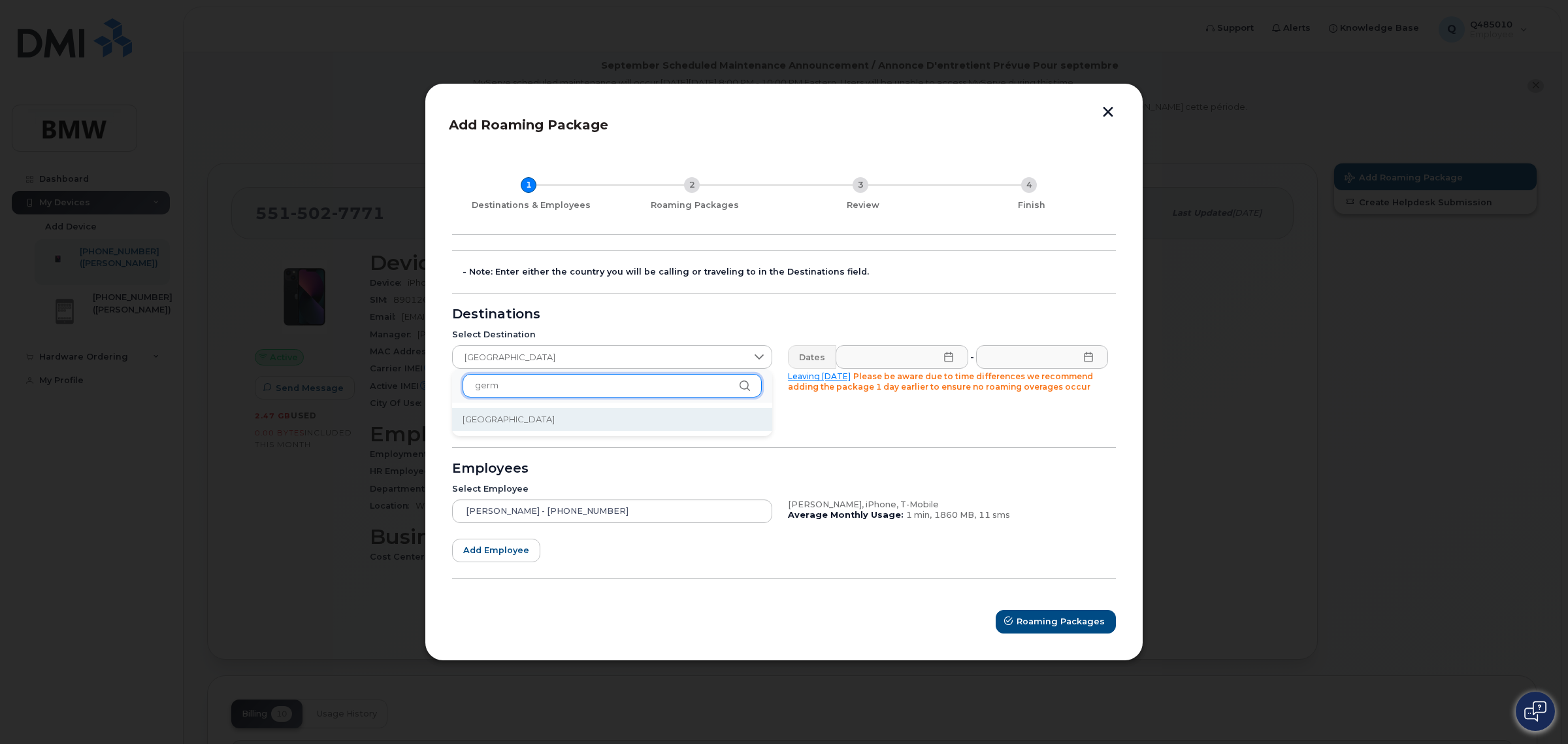
click at [675, 383] on input "germ" at bounding box center [612, 385] width 299 height 24
type input "[GEOGRAPHIC_DATA]"
click at [645, 428] on li "[GEOGRAPHIC_DATA]" at bounding box center [612, 418] width 320 height 23
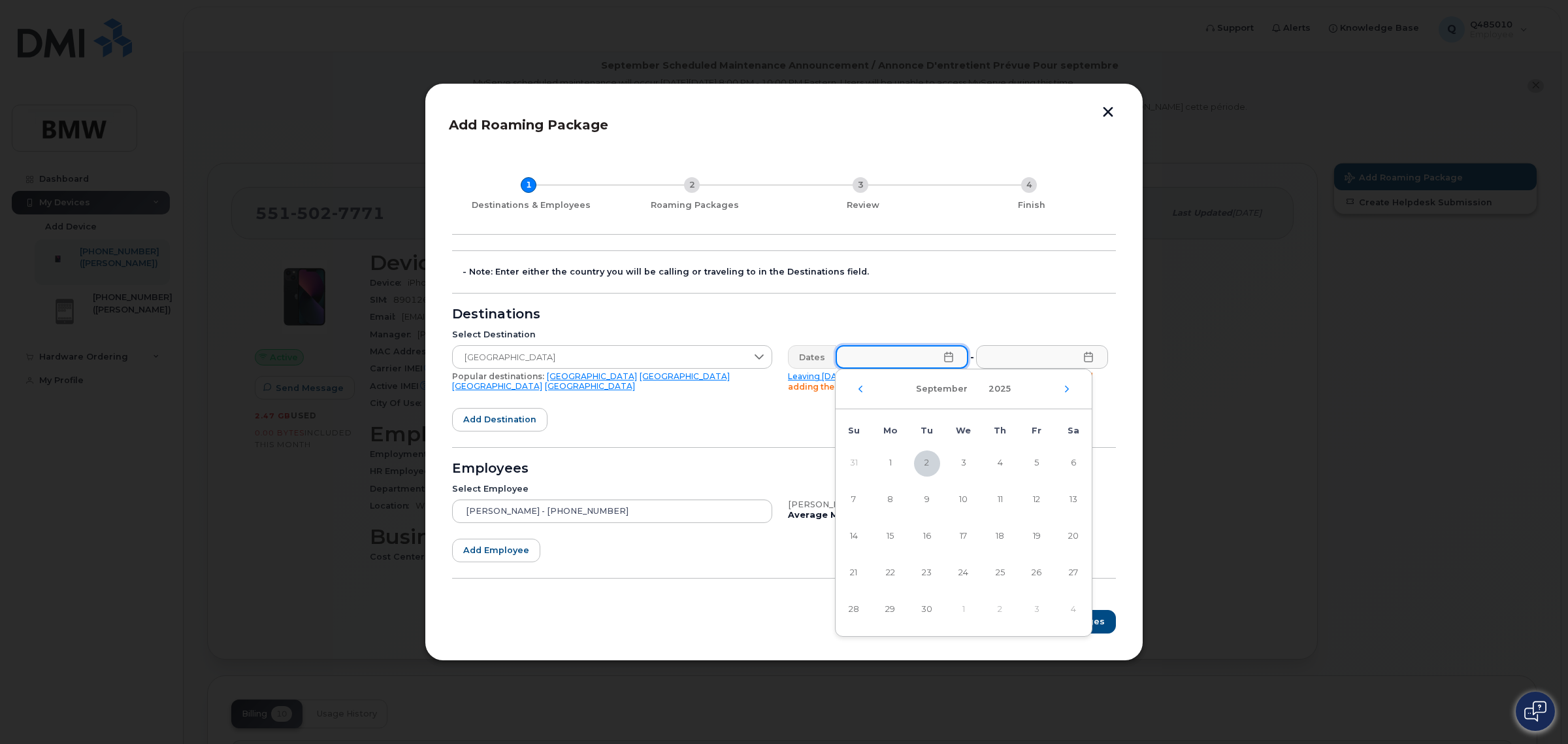
click at [893, 364] on input "text" at bounding box center [901, 358] width 133 height 24
click at [996, 495] on span "11" at bounding box center [1000, 500] width 26 height 26
type input "[DATE]"
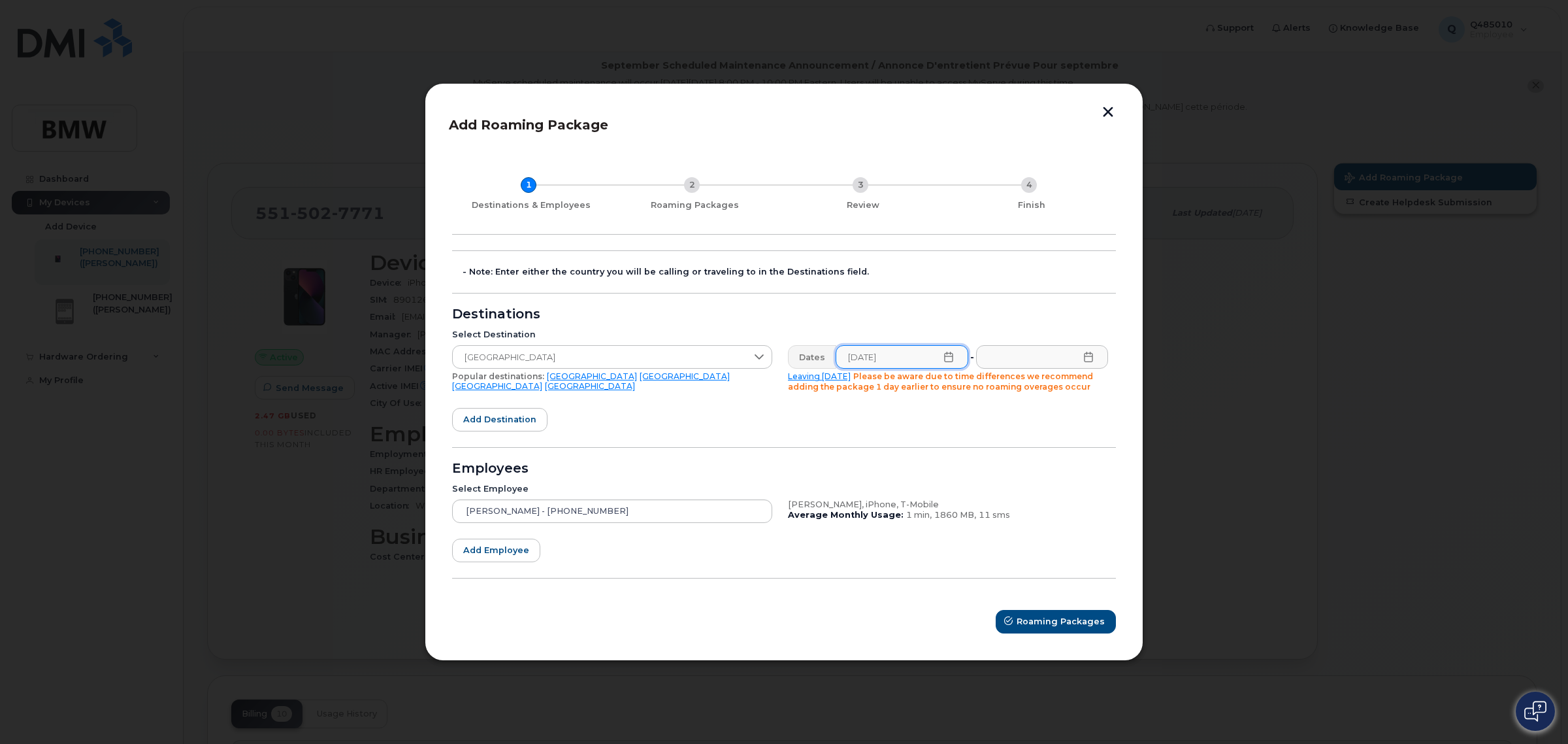
click at [1039, 332] on div "Select Destination [GEOGRAPHIC_DATA] Popular destinations: [GEOGRAPHIC_DATA] [G…" at bounding box center [780, 361] width 672 height 79
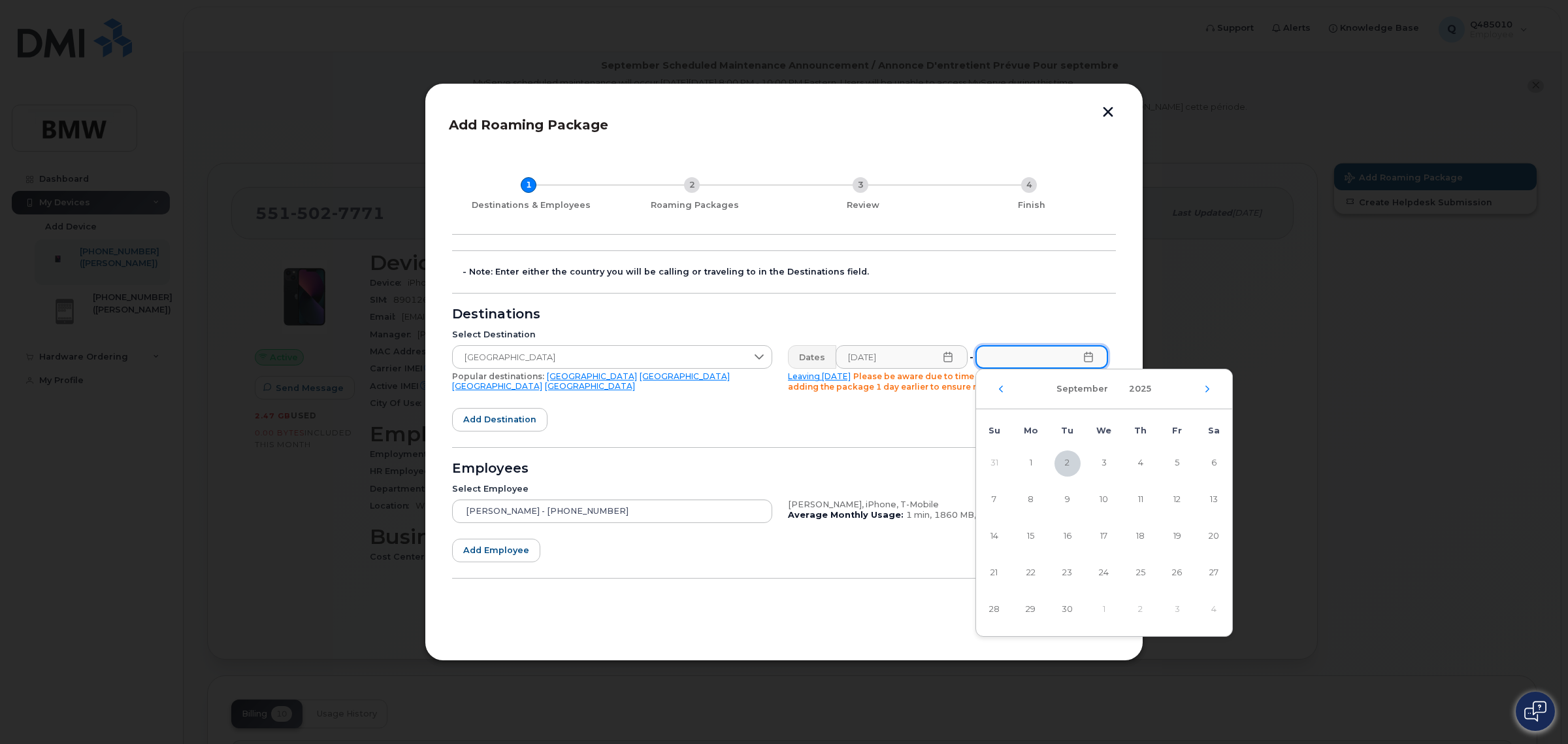
click at [1026, 364] on input "text" at bounding box center [1041, 358] width 133 height 24
click at [1036, 570] on span "22" at bounding box center [1031, 573] width 26 height 26
type input "[DATE]"
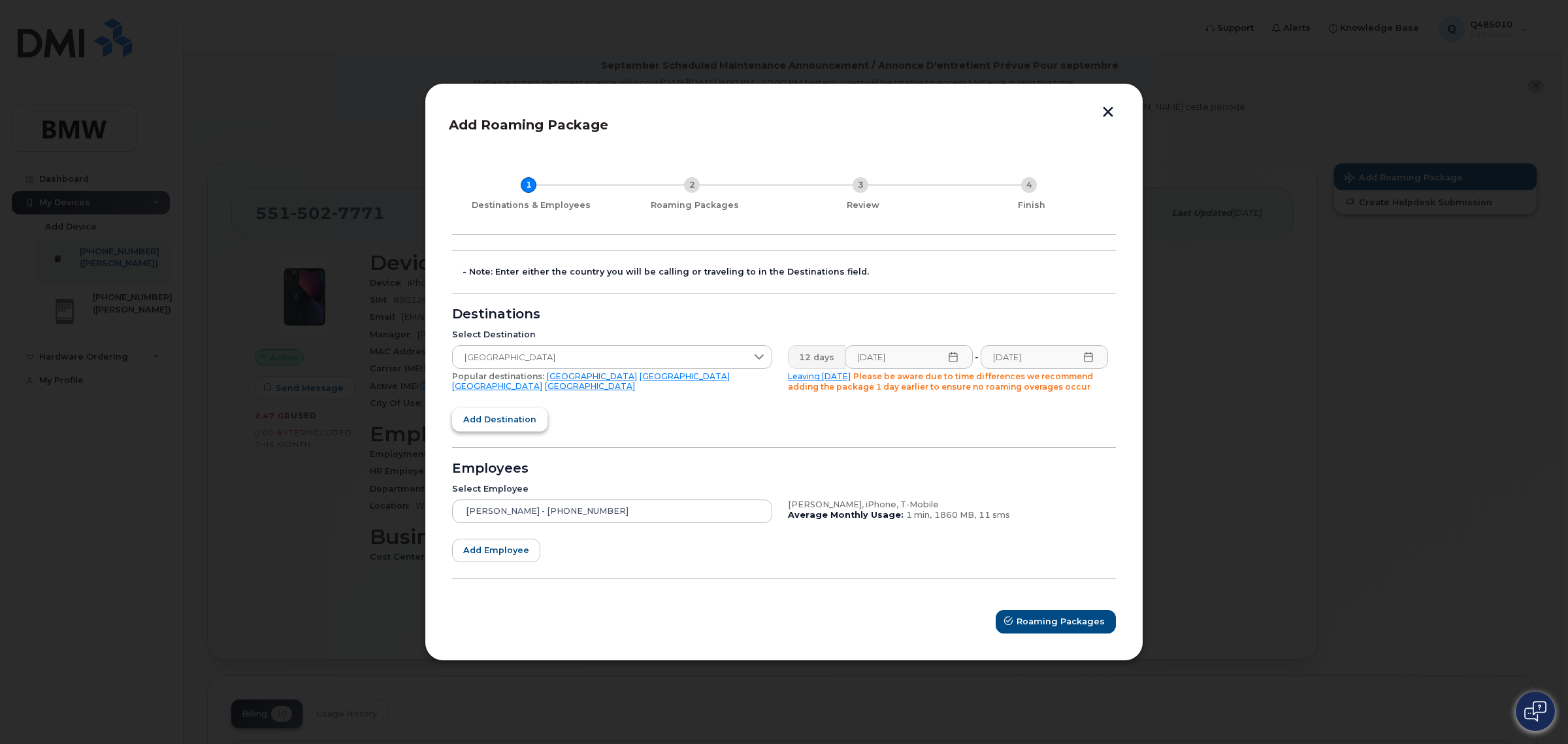
click at [515, 415] on span "Add destination" at bounding box center [499, 419] width 73 height 12
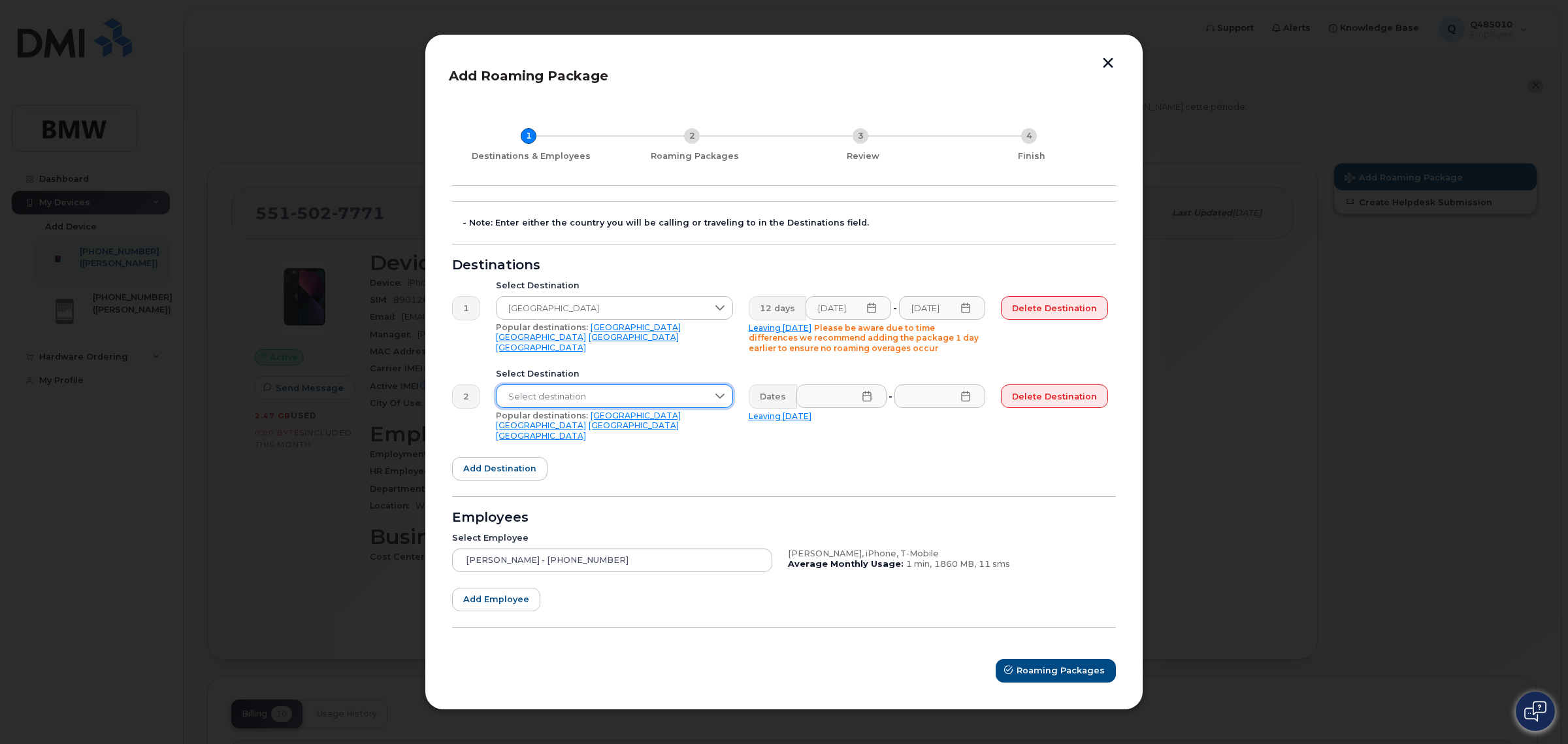
click at [539, 397] on span "Select destination" at bounding box center [601, 397] width 211 height 24
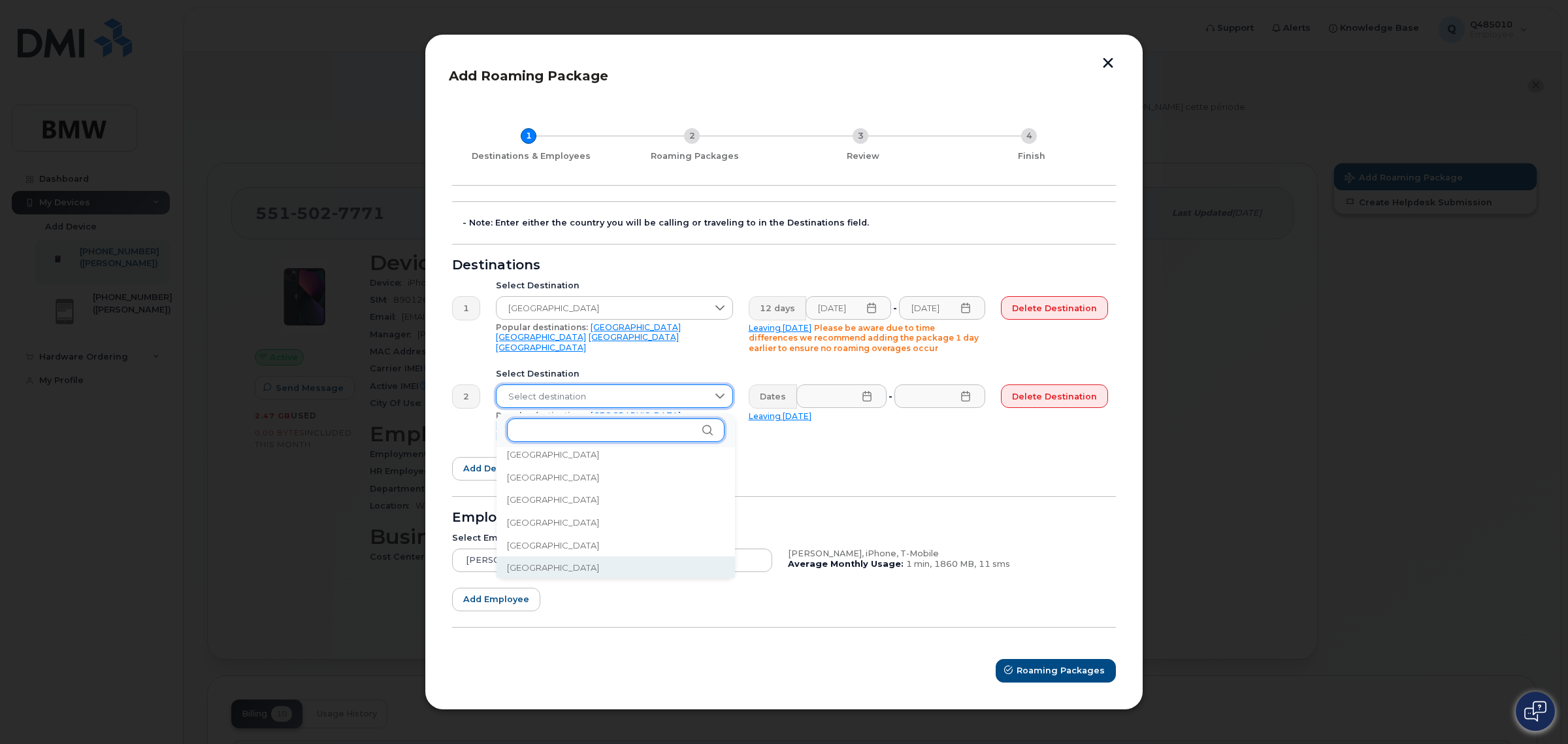
click at [618, 423] on input "text" at bounding box center [616, 430] width 218 height 24
click at [599, 406] on span "Select destination" at bounding box center [601, 397] width 211 height 24
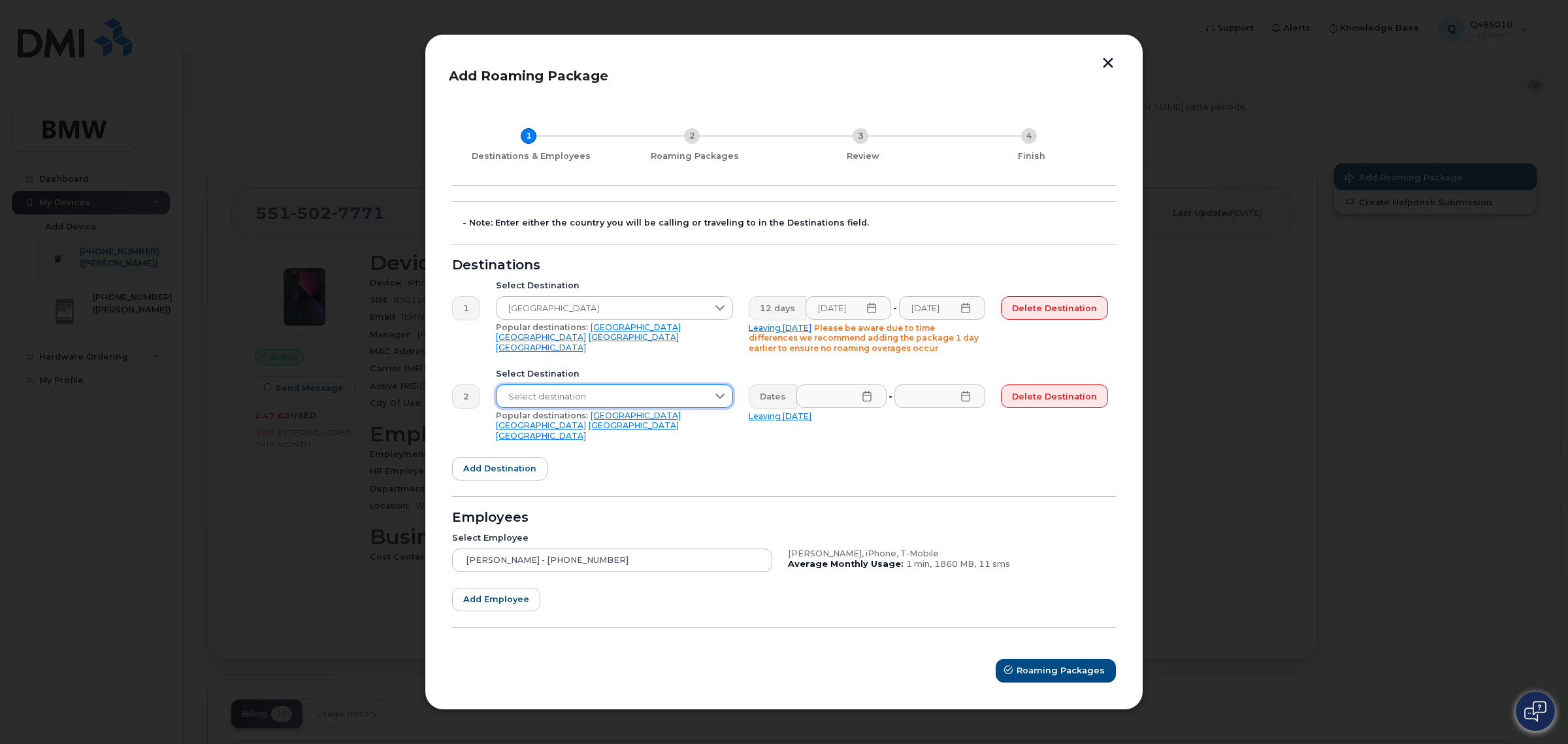
click at [599, 402] on span "Select destination" at bounding box center [601, 397] width 211 height 24
click at [572, 439] on input "text" at bounding box center [616, 430] width 218 height 24
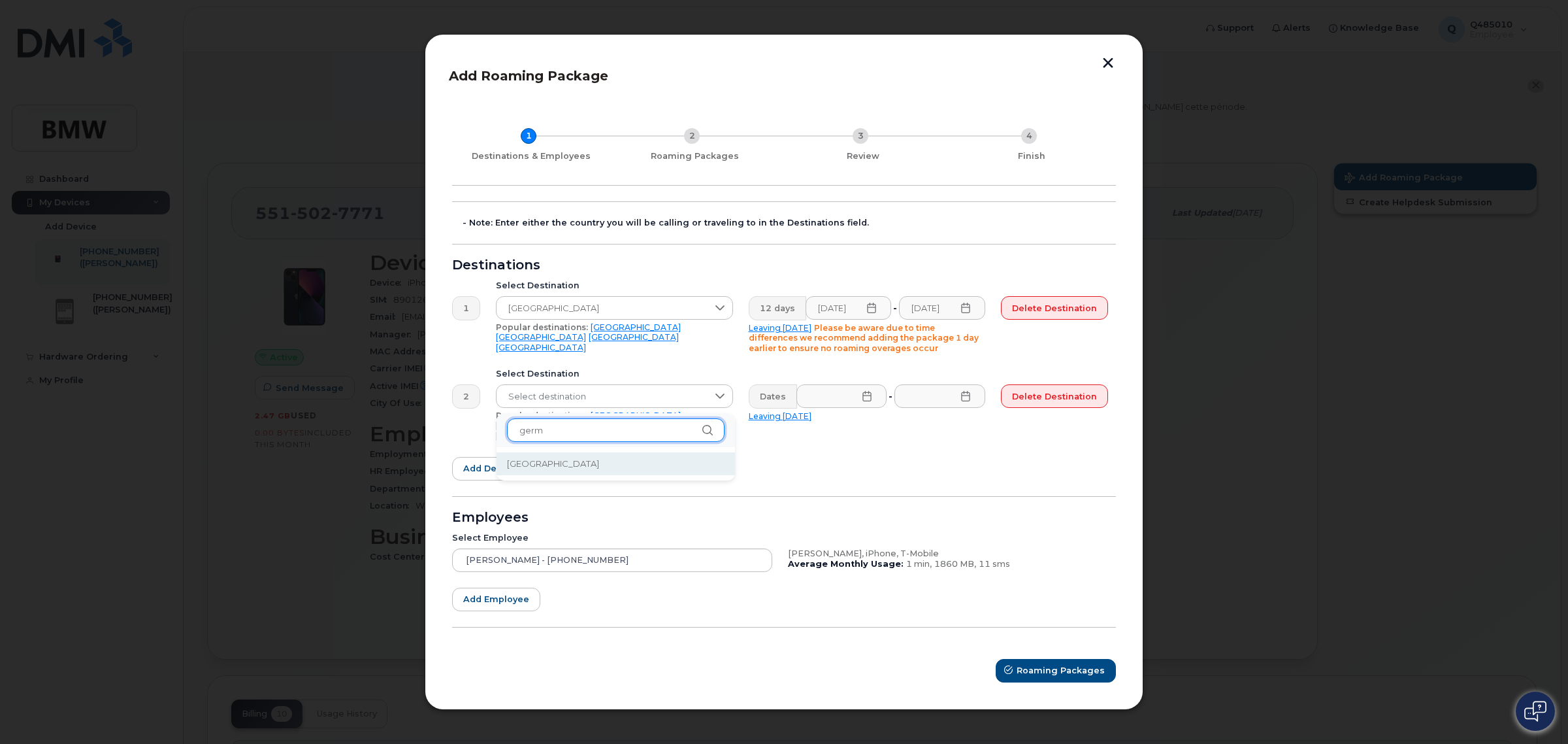
type input "germ"
click at [556, 466] on li "[GEOGRAPHIC_DATA]" at bounding box center [615, 463] width 239 height 23
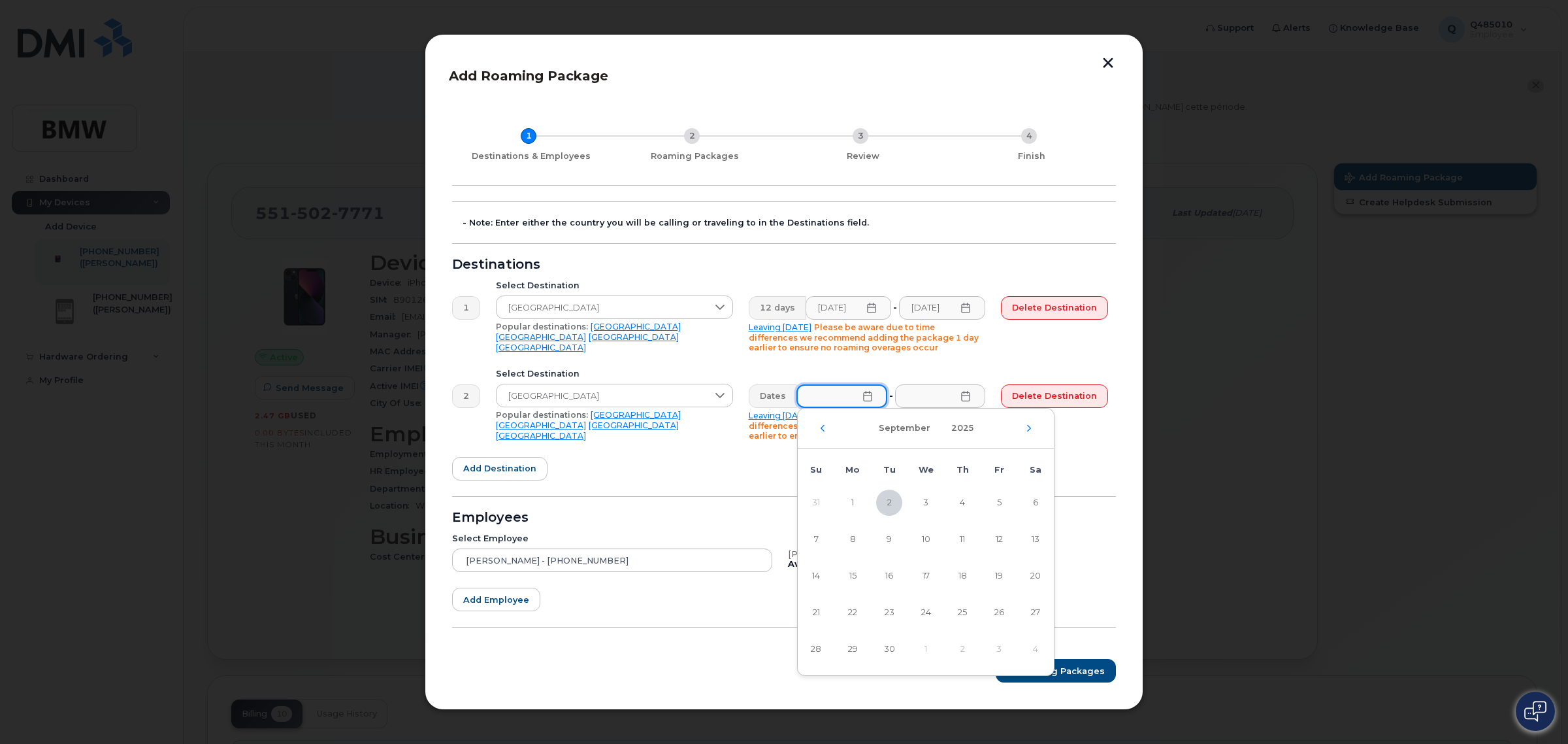
click at [840, 403] on input "text" at bounding box center [841, 396] width 91 height 24
click at [961, 544] on span "11" at bounding box center [962, 539] width 26 height 26
type input "[DATE]"
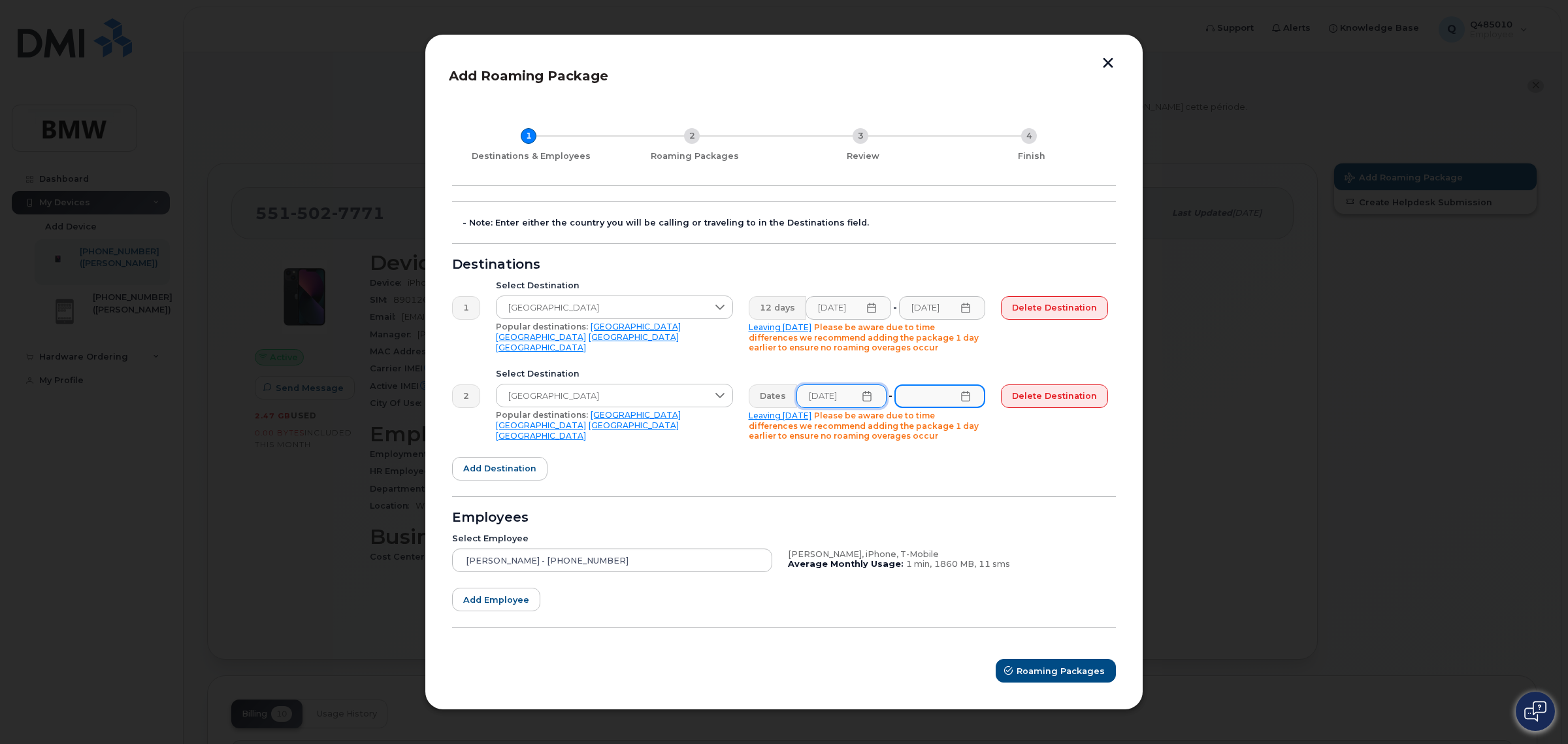
click at [944, 393] on input "text" at bounding box center [939, 396] width 91 height 24
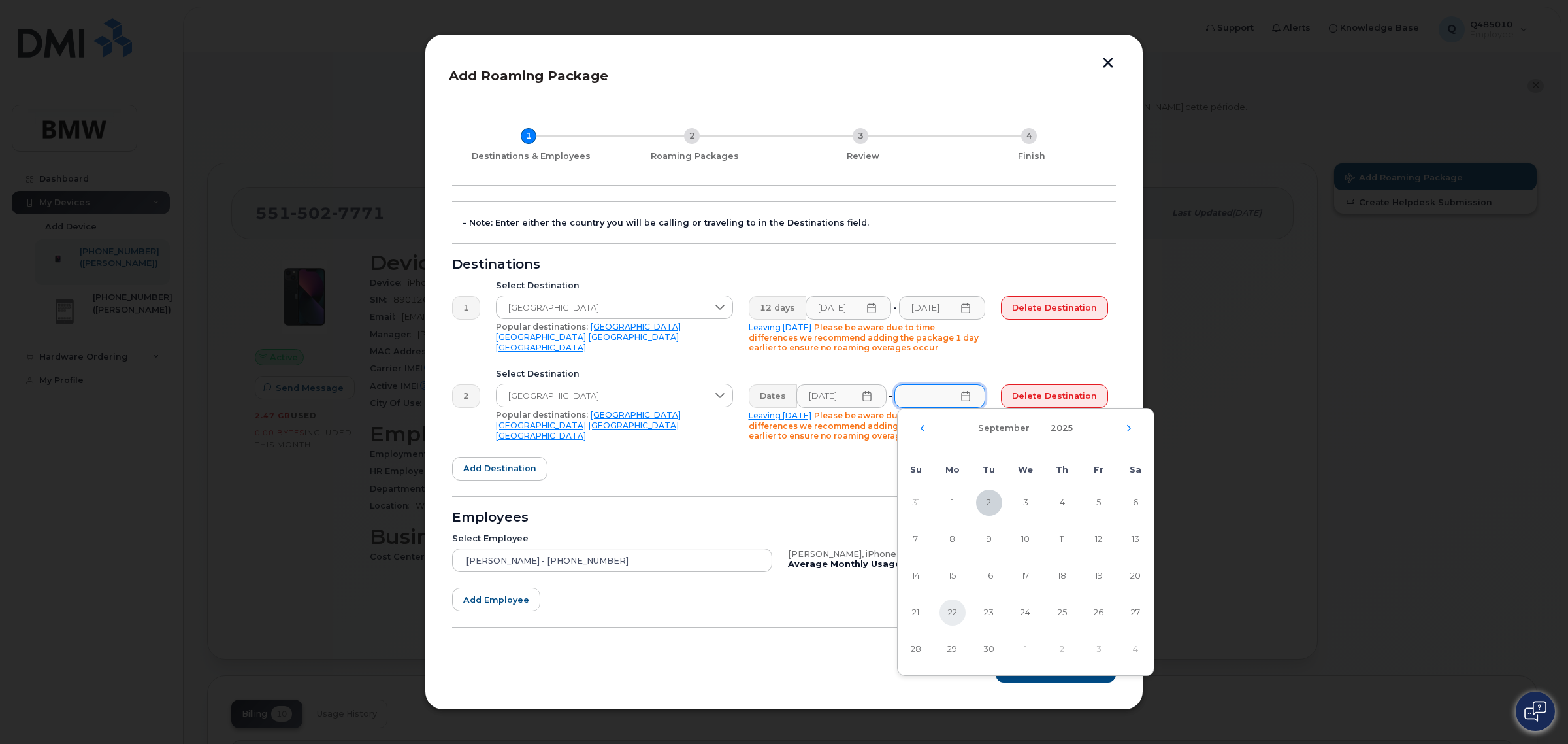
click at [946, 608] on span "22" at bounding box center [952, 612] width 26 height 26
type input "[DATE]"
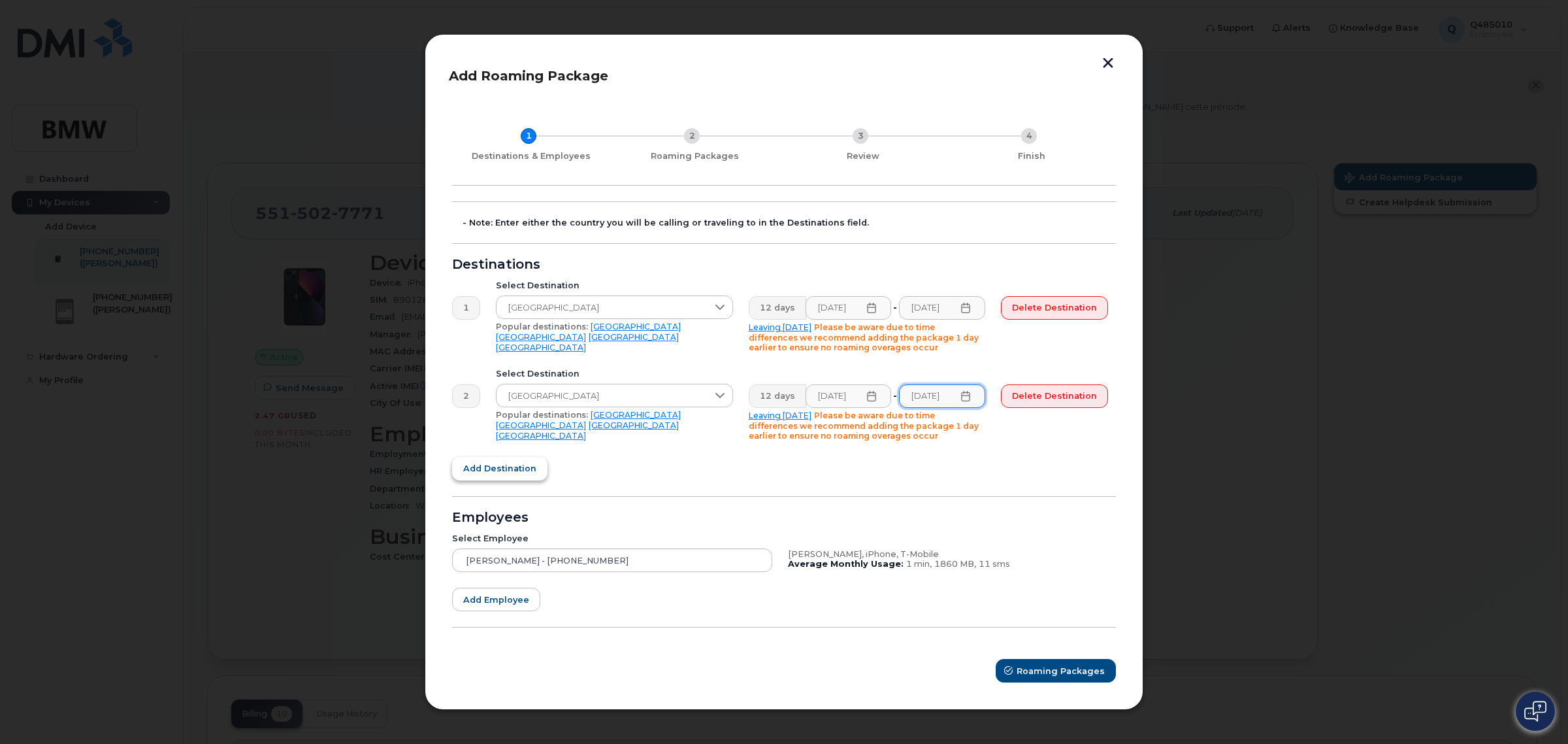
click at [480, 477] on button "Add destination" at bounding box center [500, 469] width 96 height 24
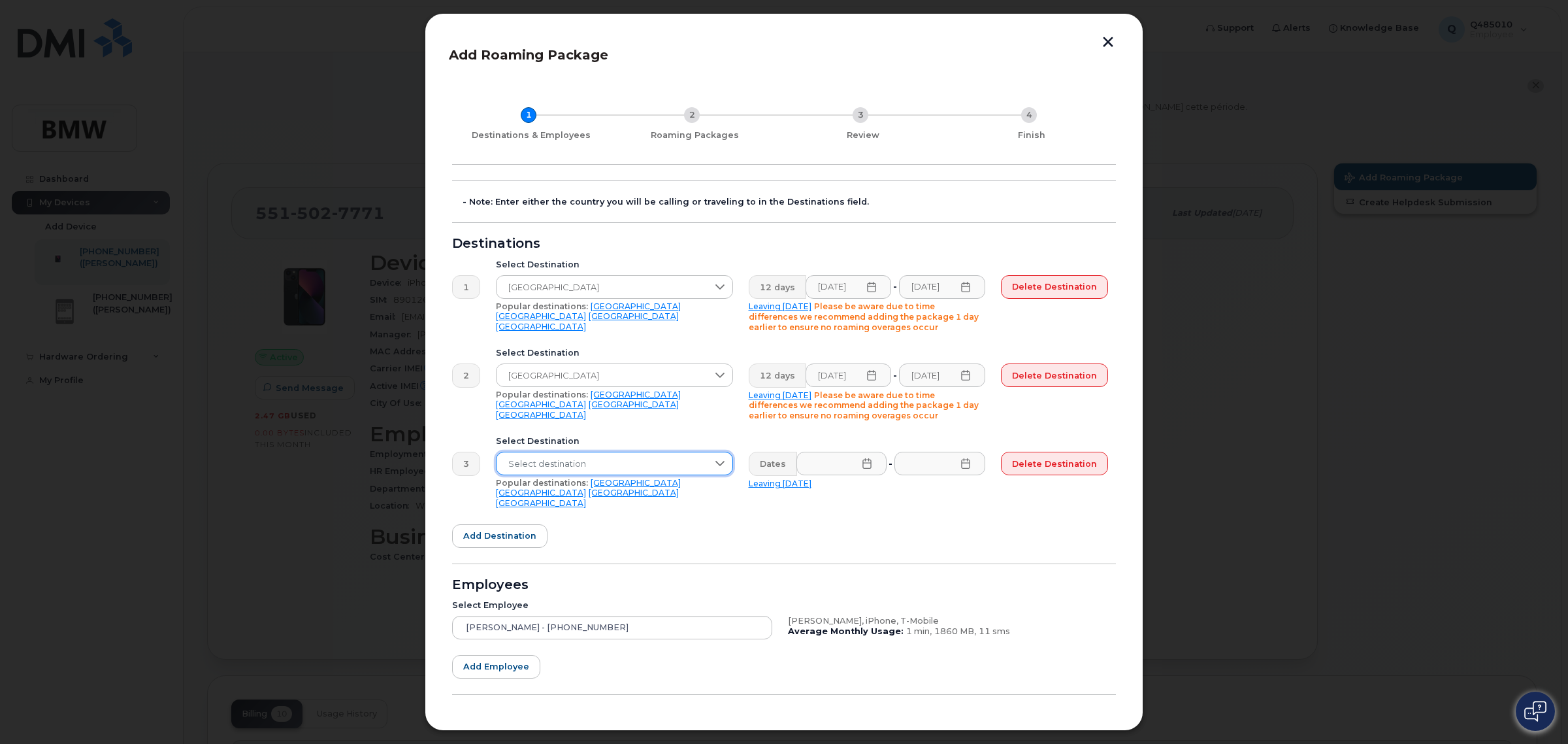
click at [593, 467] on span "Select destination" at bounding box center [601, 464] width 211 height 24
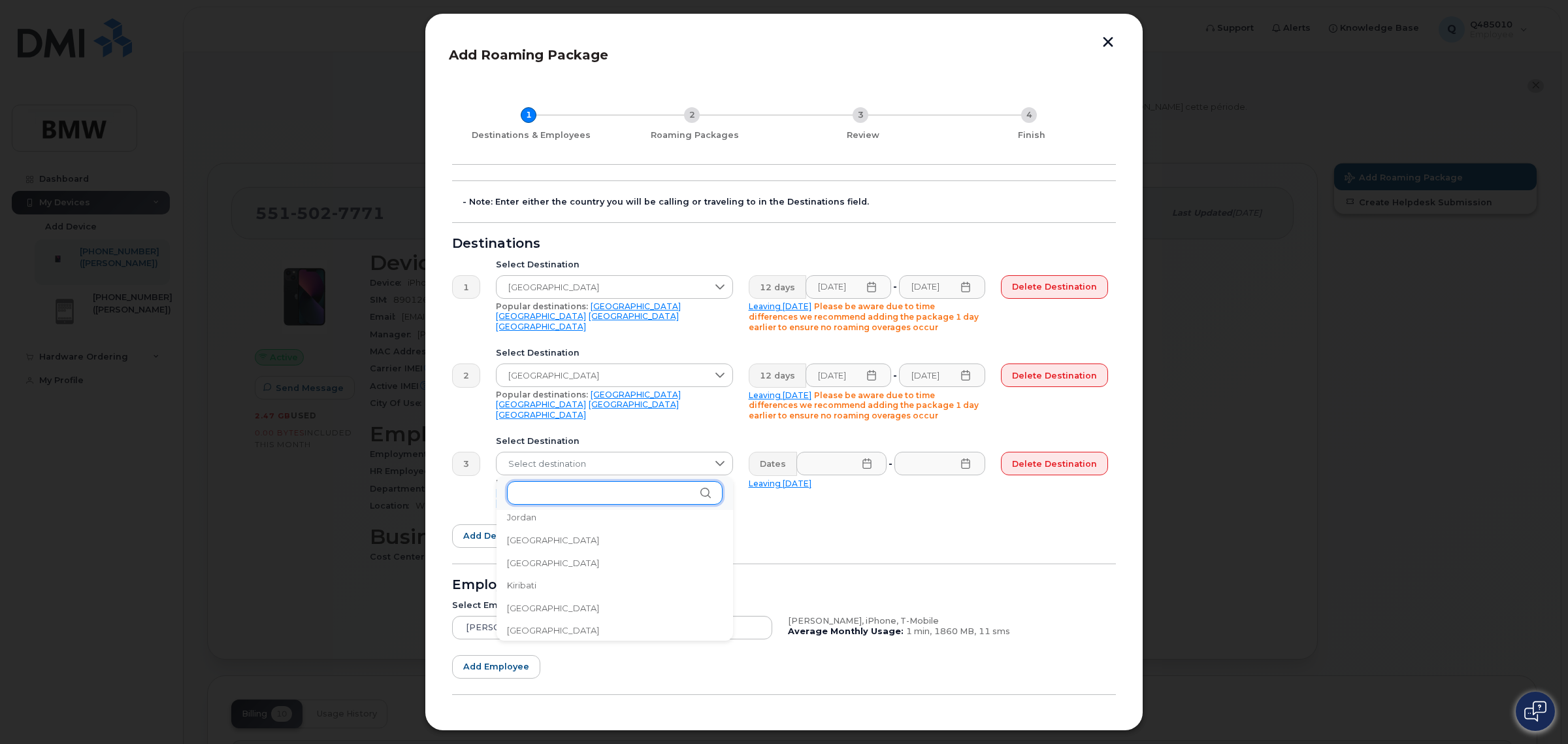
click at [580, 501] on input "text" at bounding box center [615, 493] width 216 height 24
type input "sw"
click at [563, 591] on li "[GEOGRAPHIC_DATA]" at bounding box center [614, 594] width 237 height 23
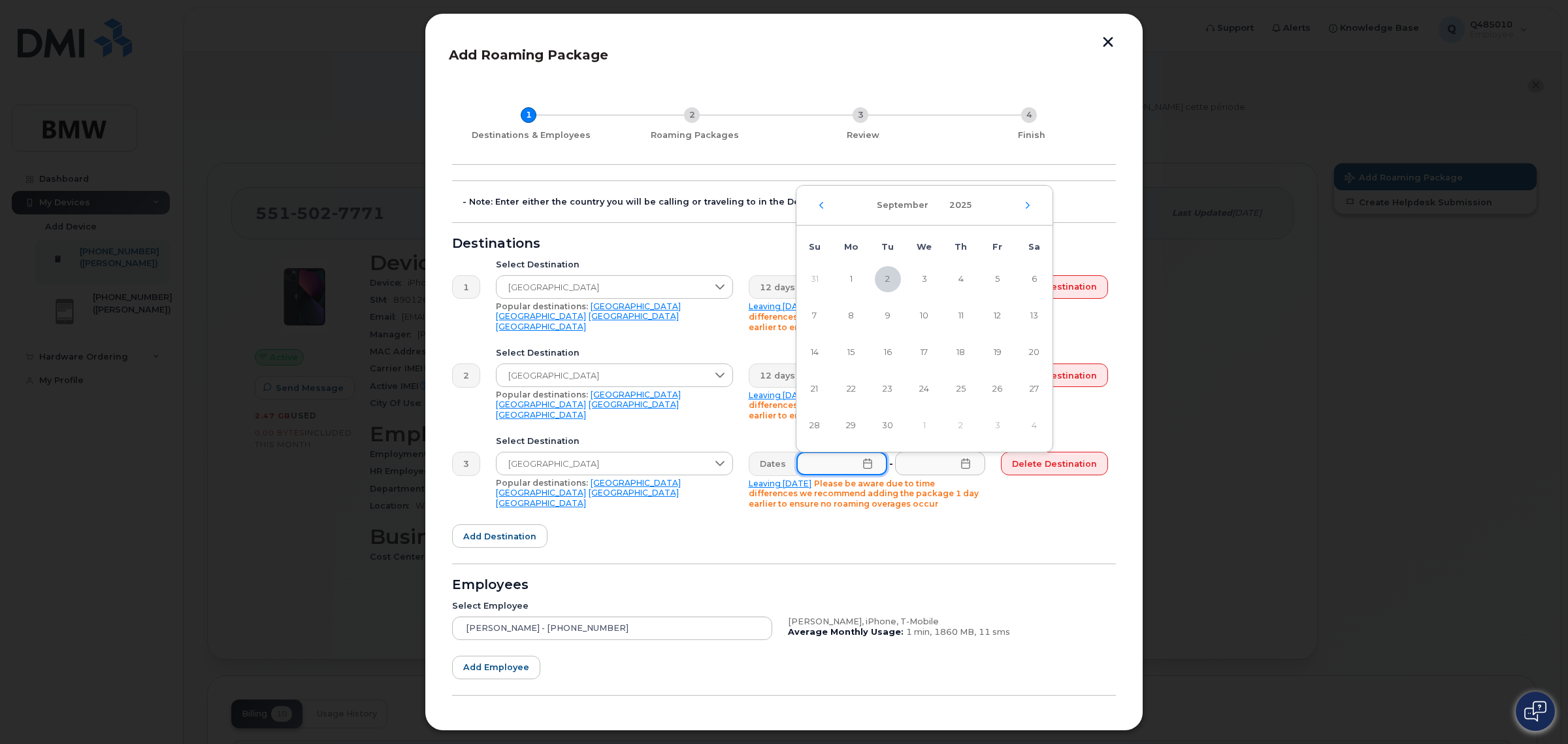
click at [853, 461] on input "text" at bounding box center [841, 463] width 91 height 24
click at [957, 319] on span "11" at bounding box center [961, 316] width 26 height 26
type input "[DATE]"
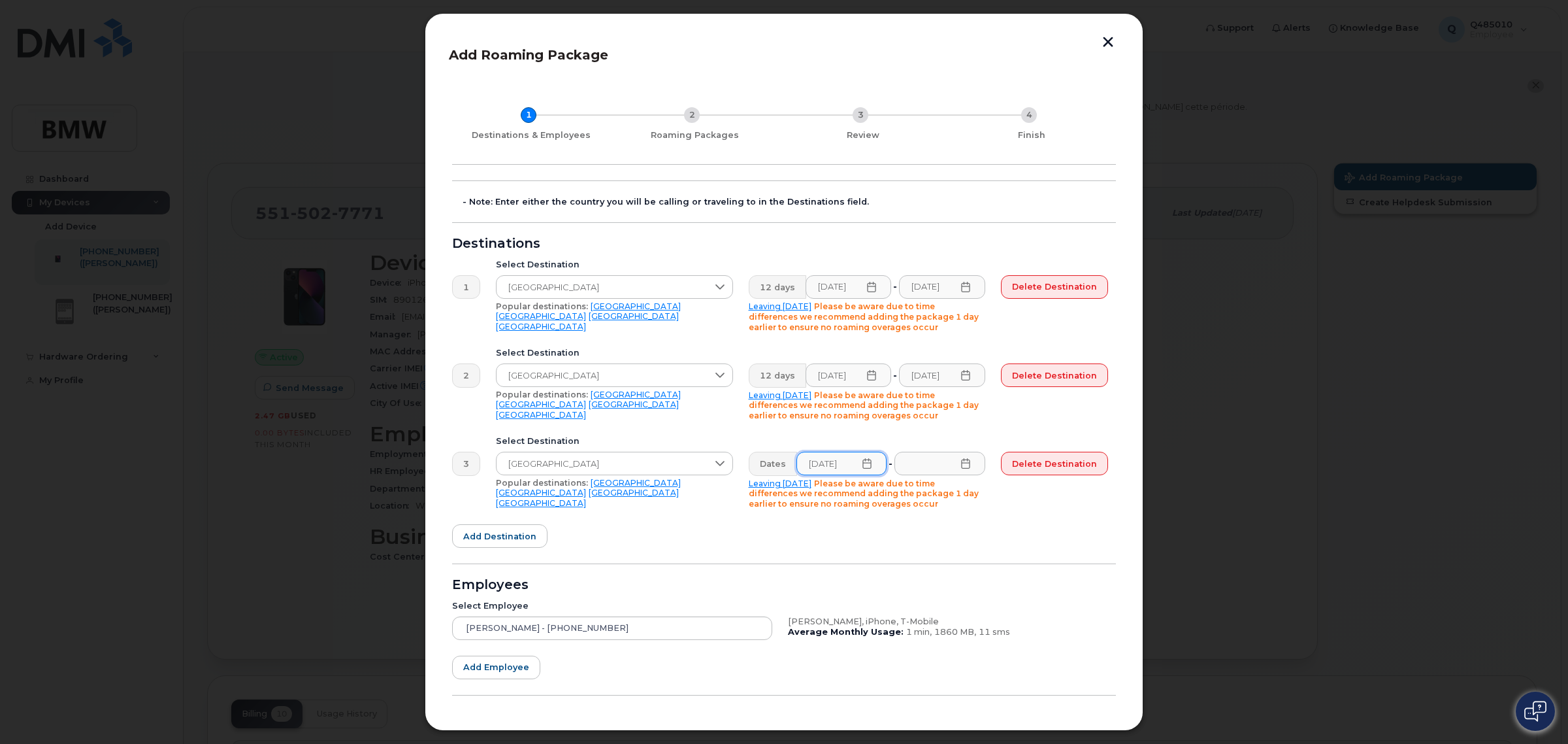
click at [970, 468] on icon at bounding box center [965, 463] width 10 height 10
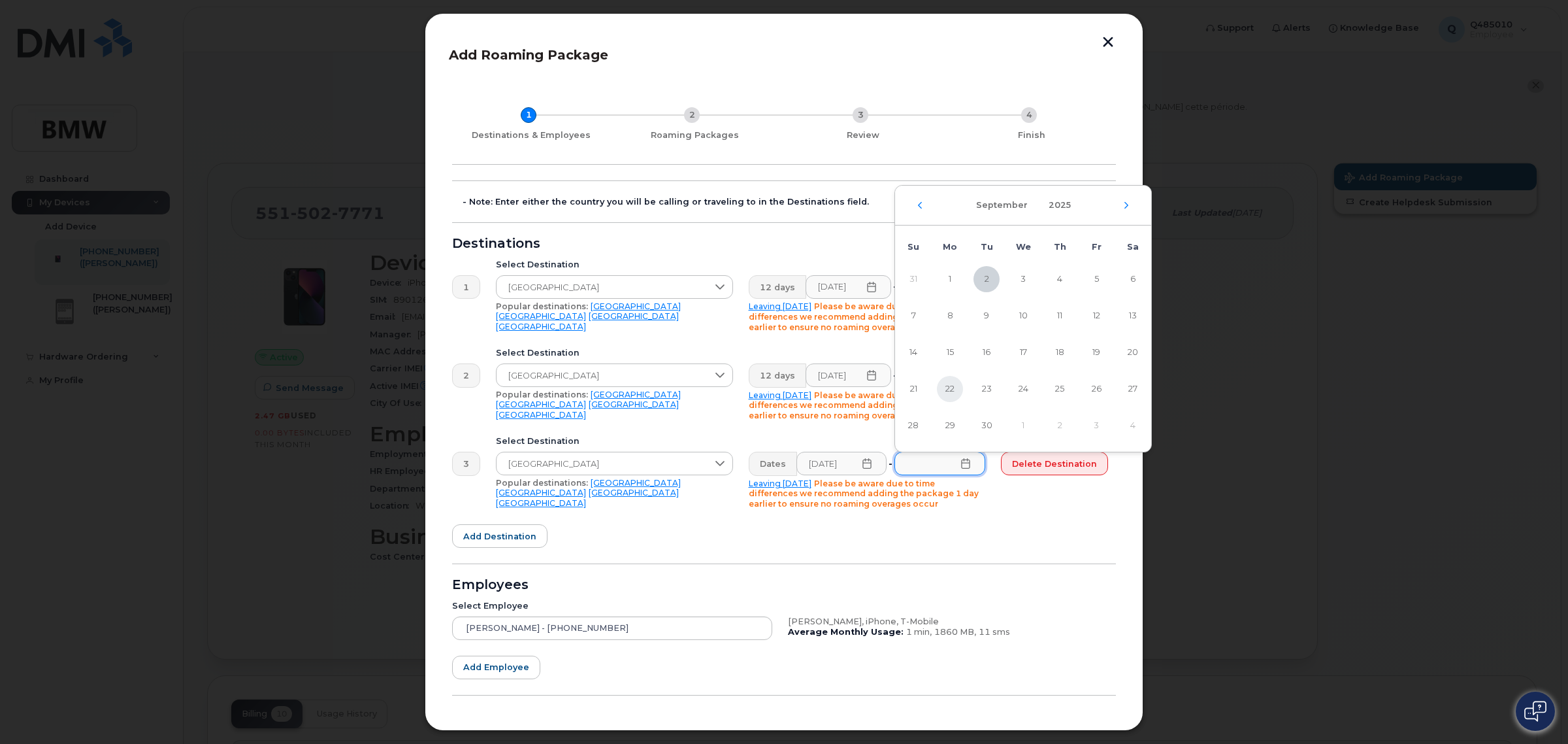
click at [948, 396] on span "22" at bounding box center [950, 388] width 26 height 26
type input "[DATE]"
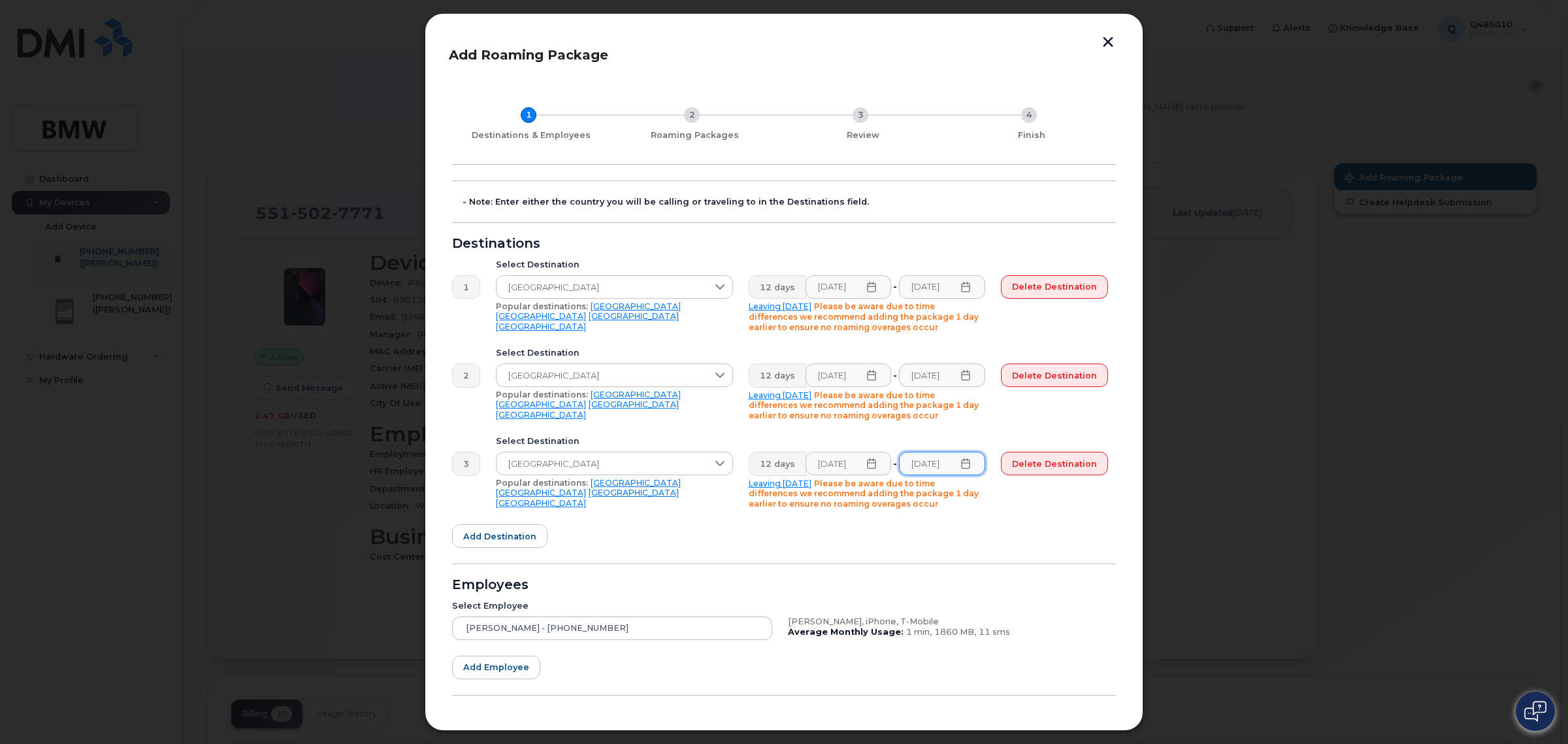
click at [1005, 537] on form "- Note: Enter either the country you will be calling or traveling to in the Des…" at bounding box center [784, 465] width 664 height 570
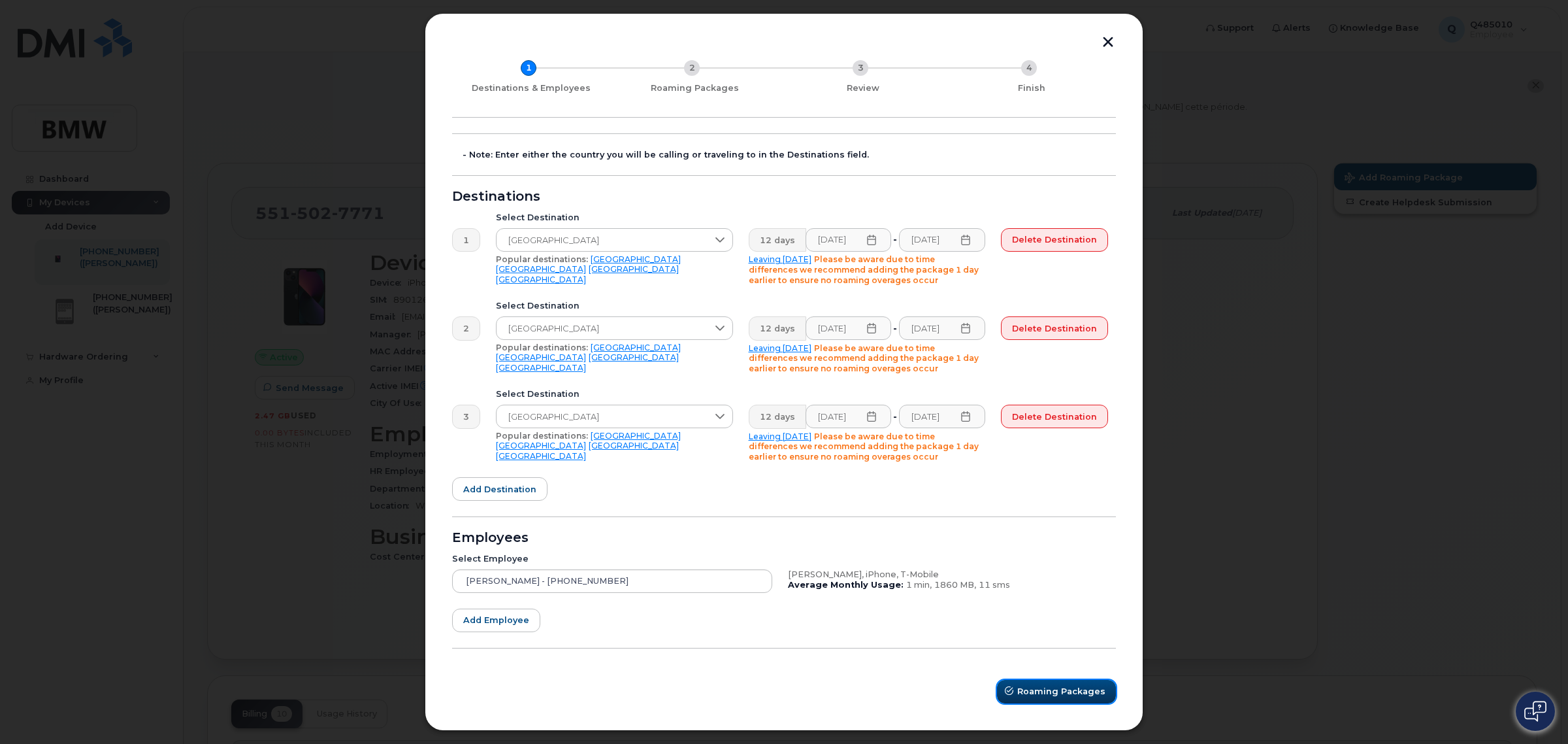
click at [1036, 680] on button "Roaming Packages" at bounding box center [1056, 692] width 119 height 24
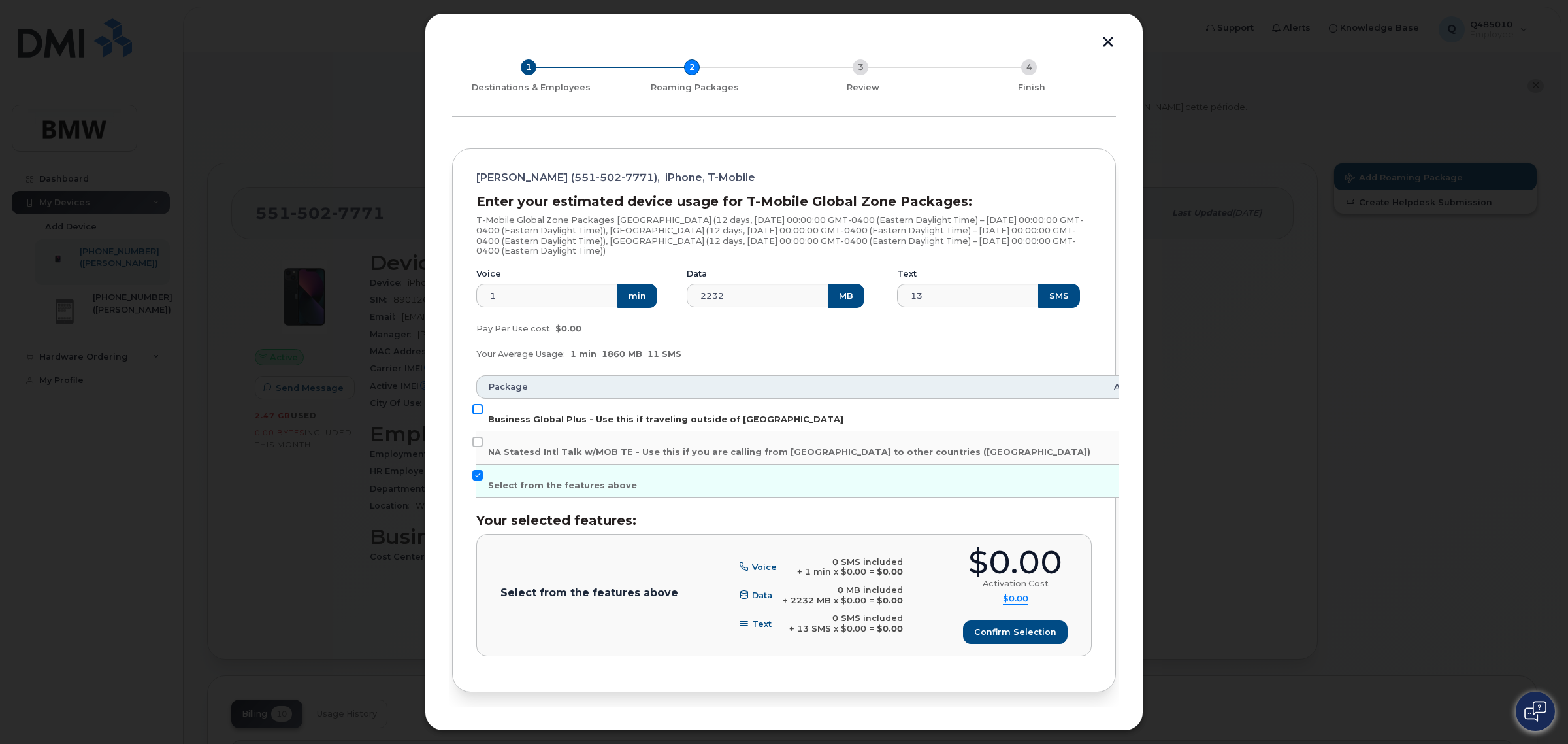
click at [481, 409] on input "Business Global Plus - Use this if traveling outside of [GEOGRAPHIC_DATA]" at bounding box center [477, 408] width 10 height 10
checkbox input "true"
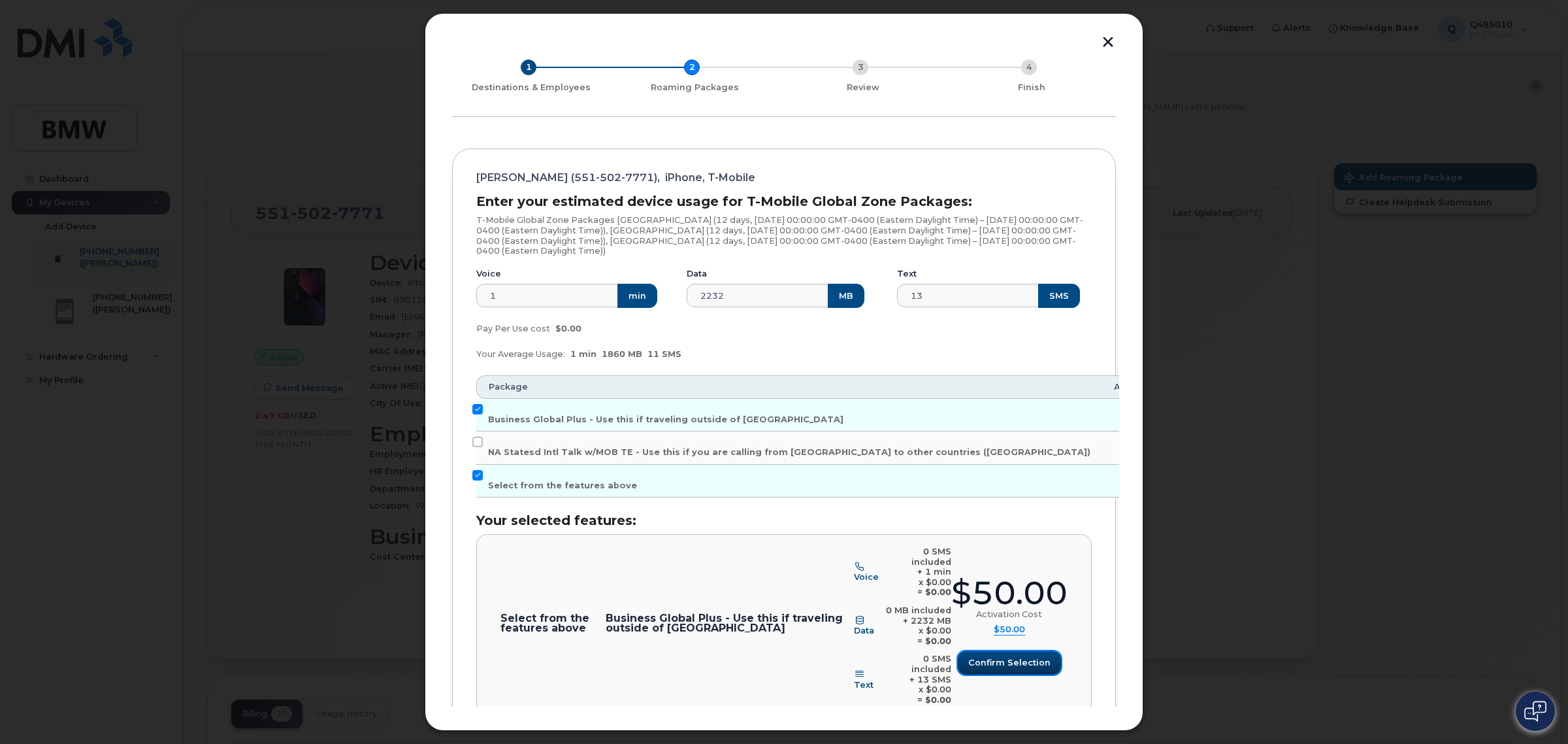
click at [1030, 656] on span "Confirm selection" at bounding box center [1009, 662] width 82 height 12
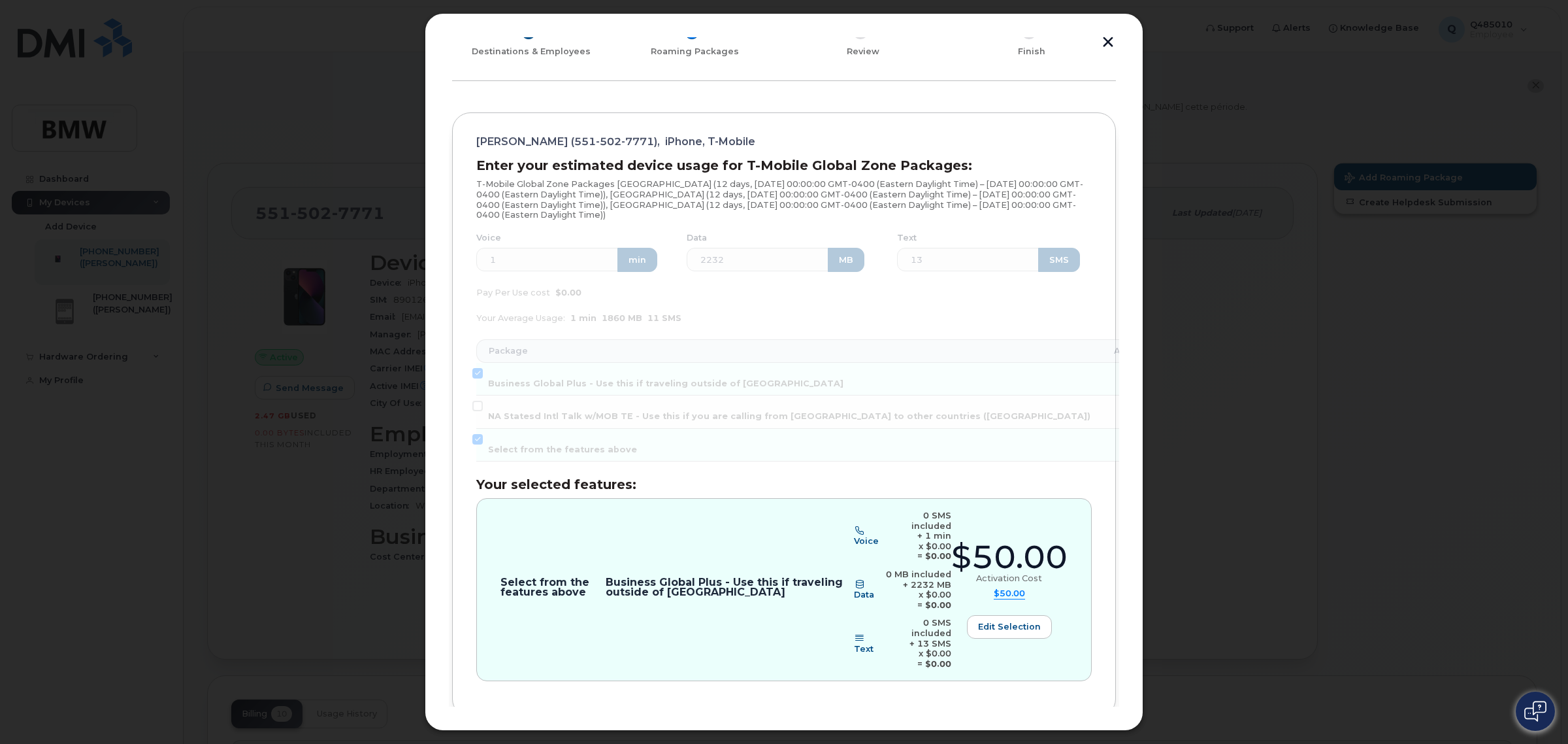
scroll to position [103, 0]
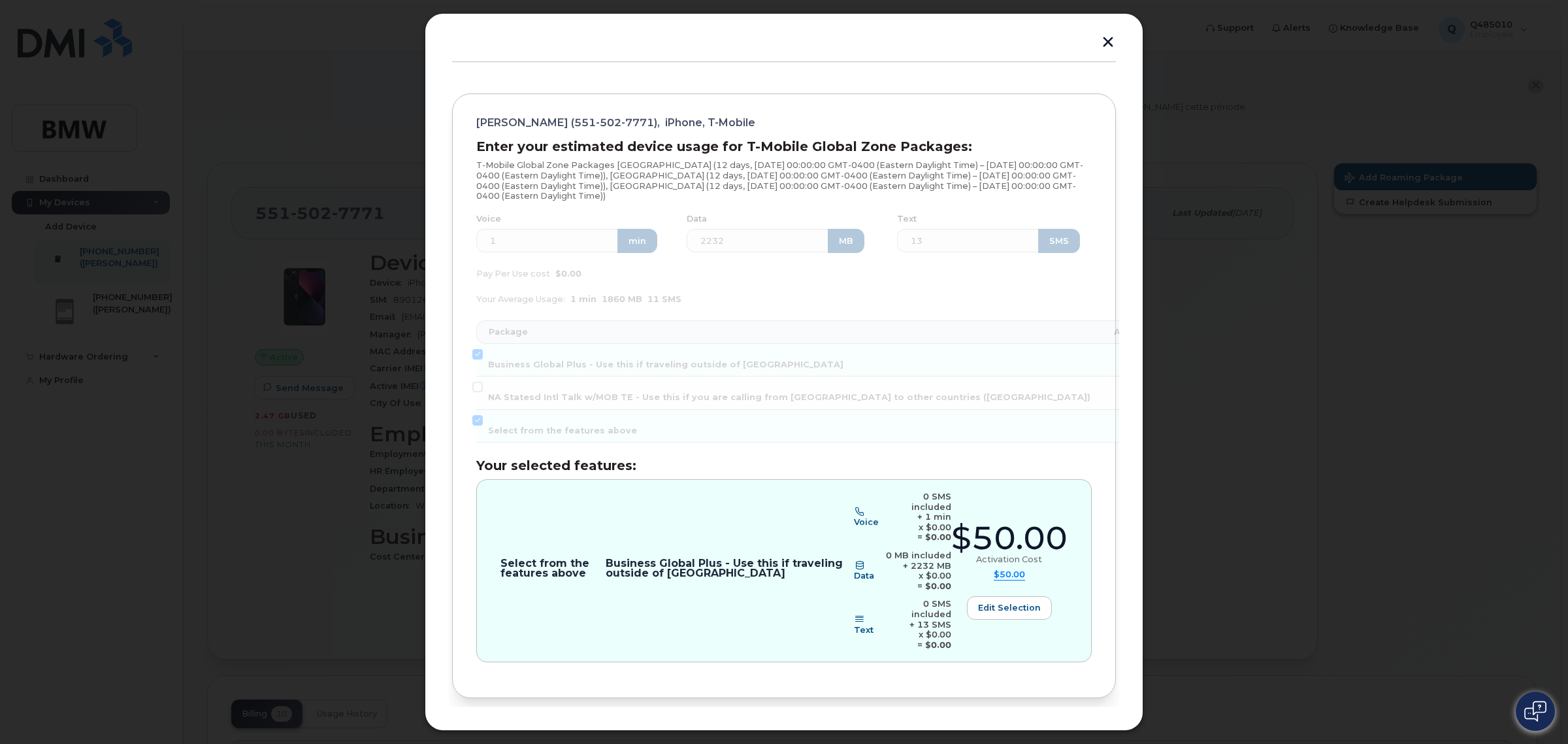
click at [1073, 735] on span "Review" at bounding box center [1079, 741] width 33 height 12
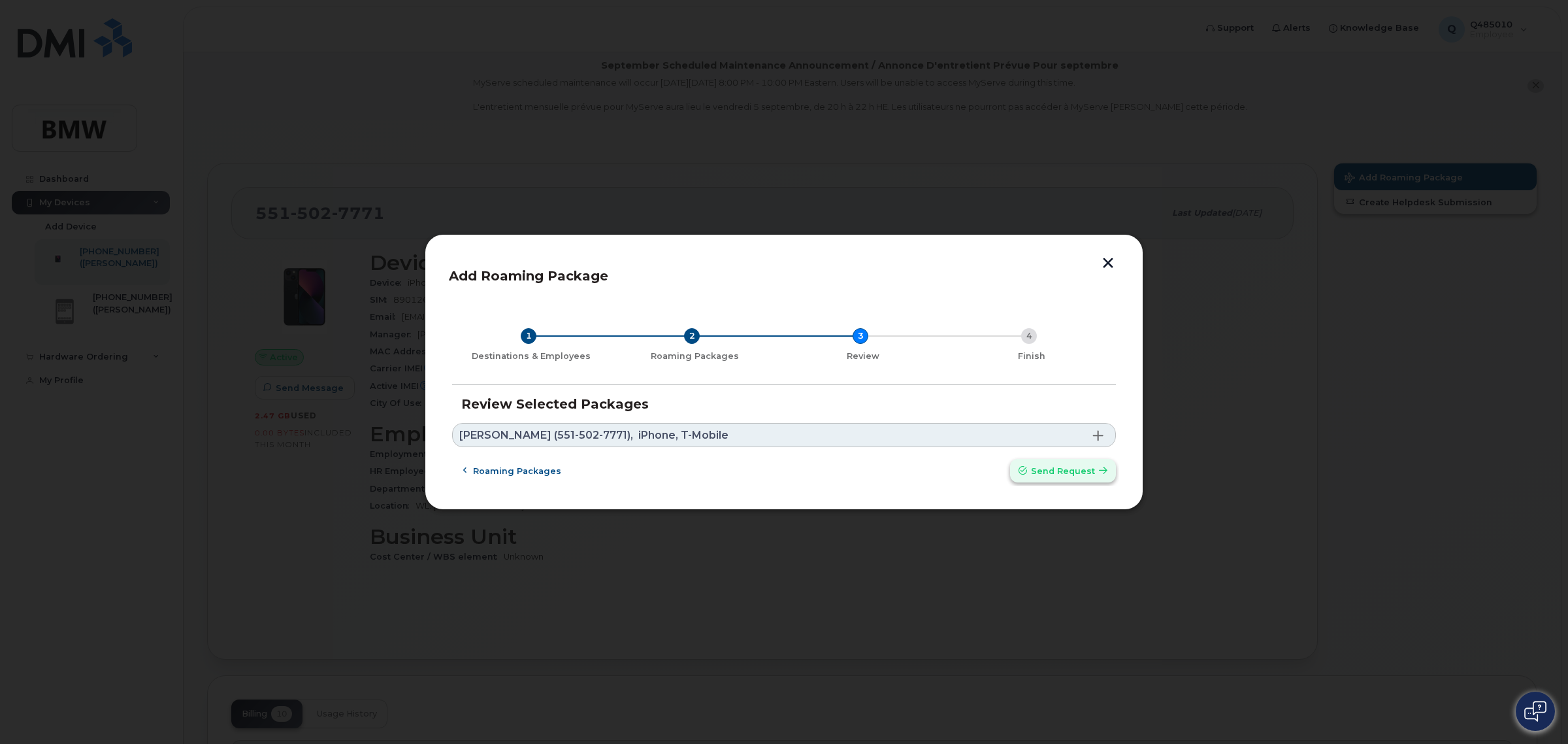
click at [1036, 471] on span "Send request" at bounding box center [1063, 470] width 64 height 12
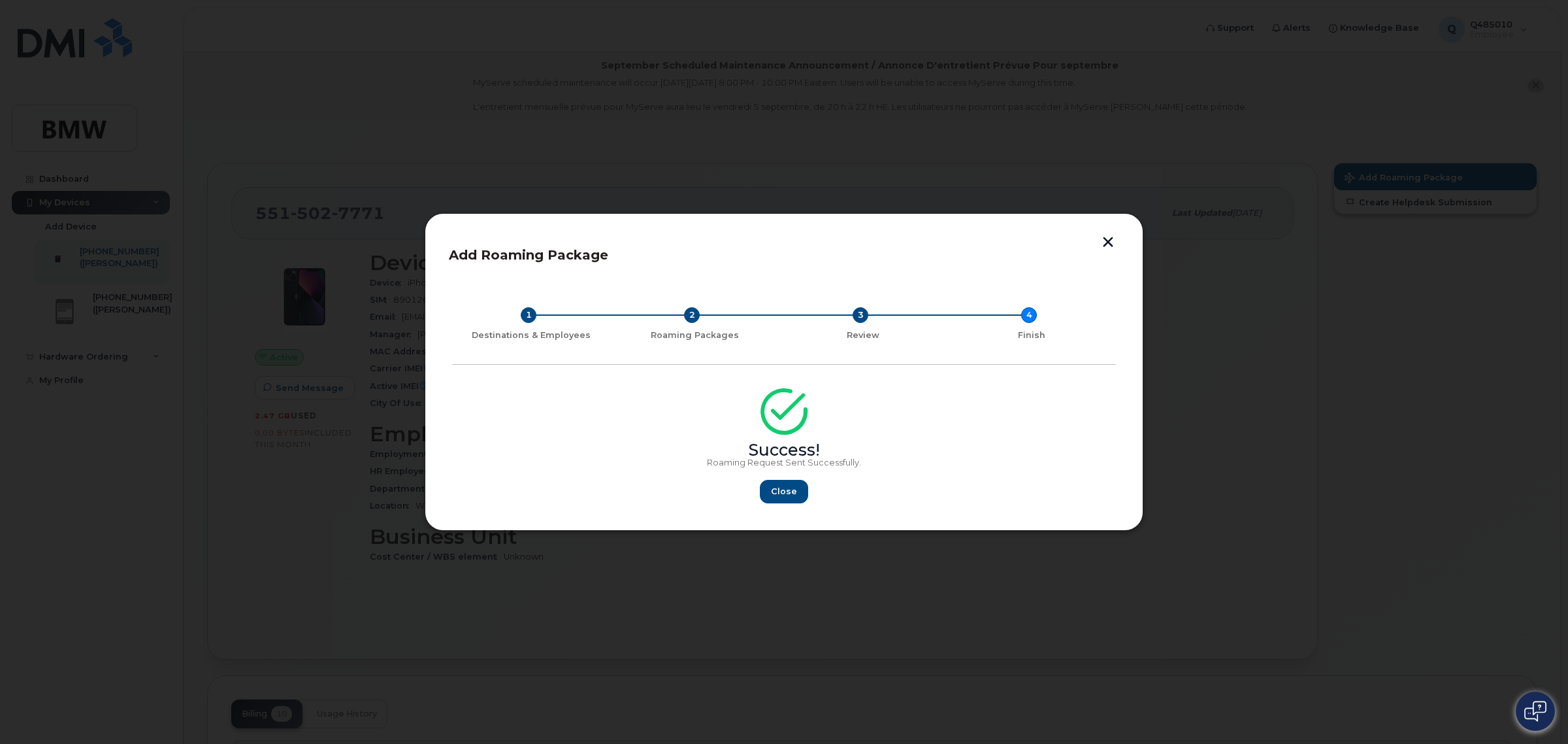
click at [1105, 240] on button "button" at bounding box center [1108, 244] width 20 height 14
